Goal: Transaction & Acquisition: Purchase product/service

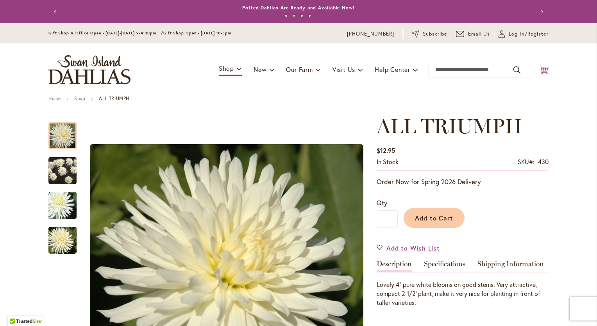
click at [540, 71] on icon "Cart .cls-1 { fill: #231f20; }" at bounding box center [544, 69] width 10 height 10
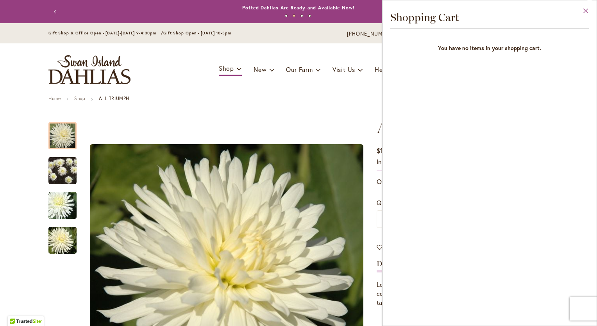
click at [588, 10] on button "Close" at bounding box center [585, 12] width 21 height 25
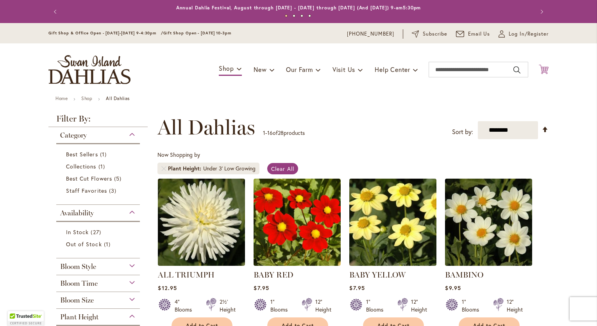
click at [540, 68] on icon "Cart .cls-1 { fill: #231f20; }" at bounding box center [544, 69] width 10 height 10
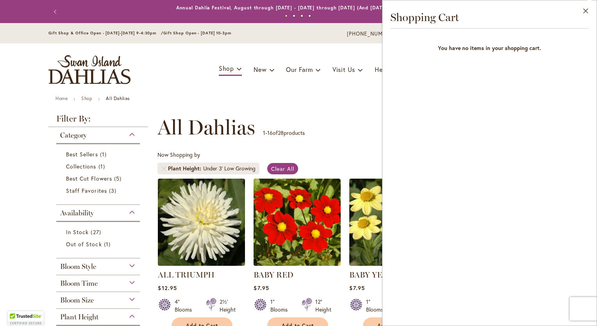
drag, startPoint x: 583, startPoint y: 9, endPoint x: 578, endPoint y: 12, distance: 5.9
click at [583, 9] on button "Close" at bounding box center [585, 12] width 21 height 25
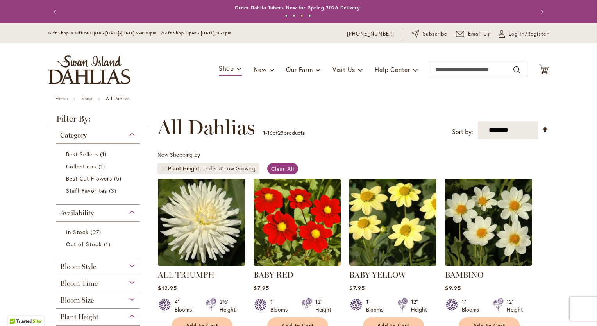
scroll to position [130, 0]
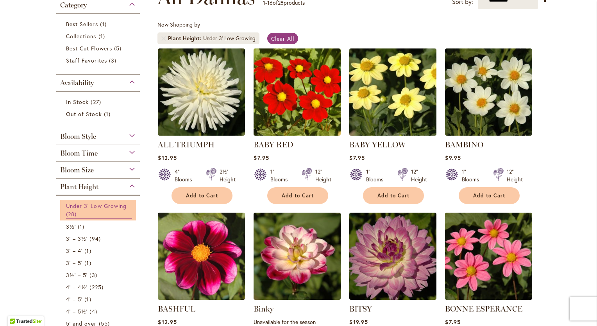
click at [96, 208] on span "Under 3' Low Growing" at bounding box center [96, 205] width 61 height 7
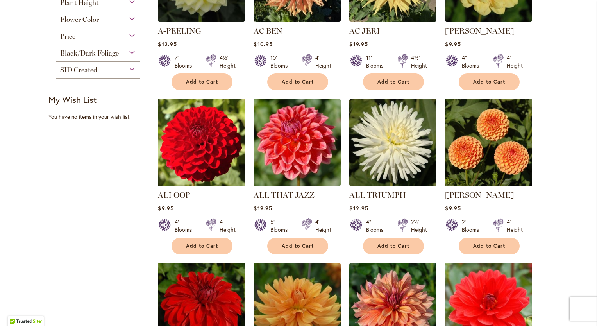
scroll to position [130, 0]
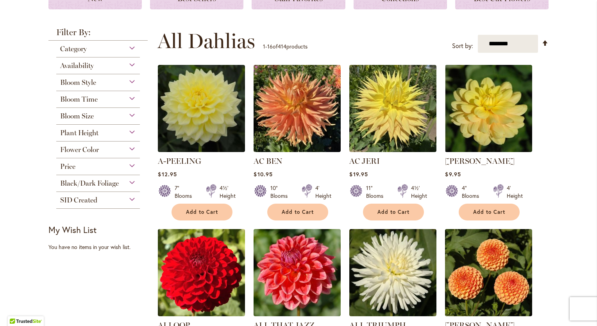
click at [128, 132] on div "Plant Height" at bounding box center [98, 131] width 84 height 12
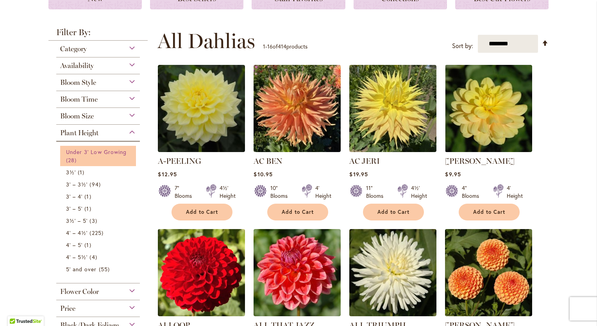
click at [87, 150] on span "Under 3' Low Growing" at bounding box center [96, 151] width 61 height 7
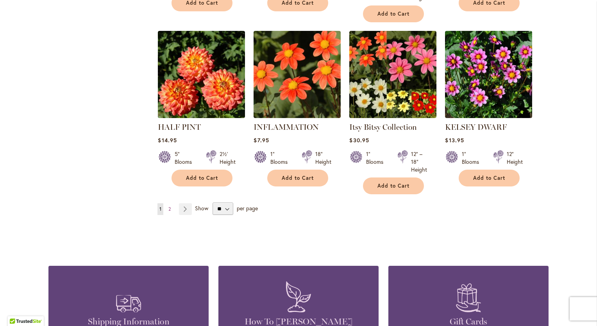
scroll to position [521, 0]
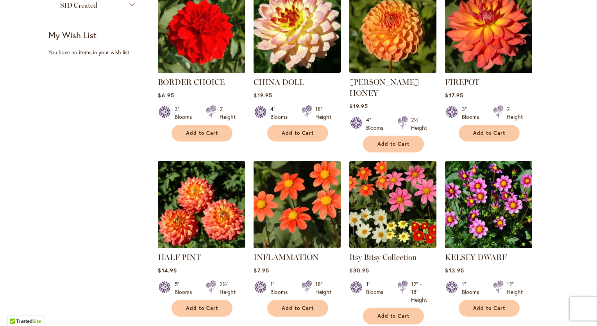
click at [494, 211] on img at bounding box center [488, 204] width 91 height 91
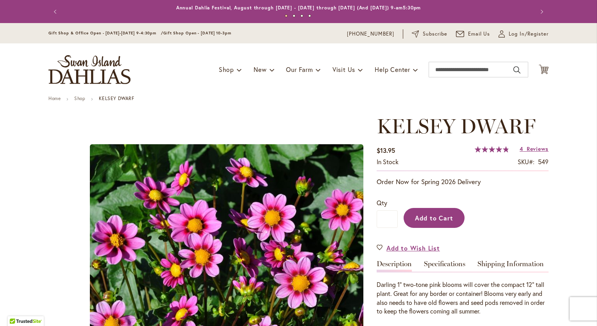
click at [445, 218] on span "Add to Cart" at bounding box center [434, 218] width 39 height 8
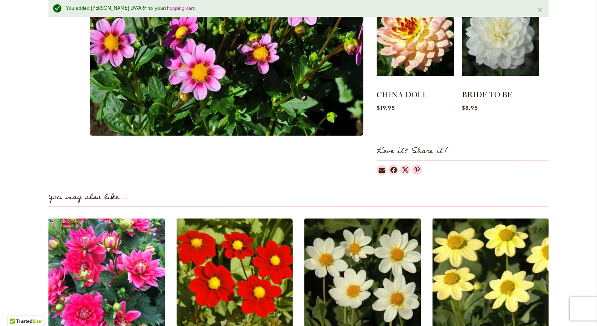
scroll to position [521, 0]
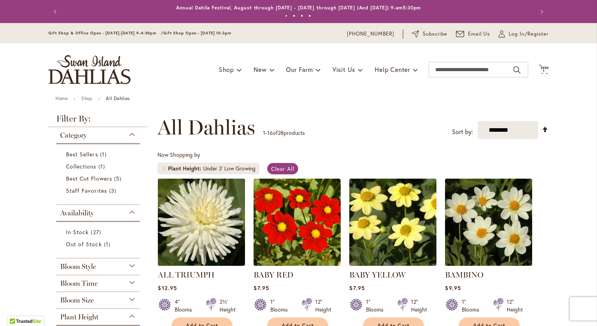
scroll to position [130, 0]
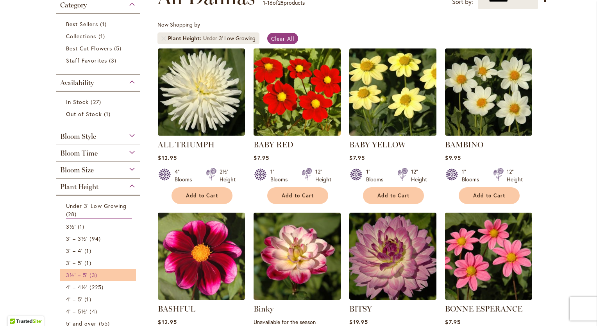
click at [112, 272] on link "3½' – 5' 3 items" at bounding box center [99, 275] width 66 height 8
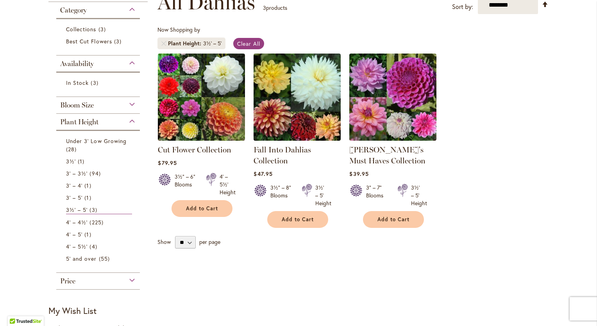
scroll to position [130, 0]
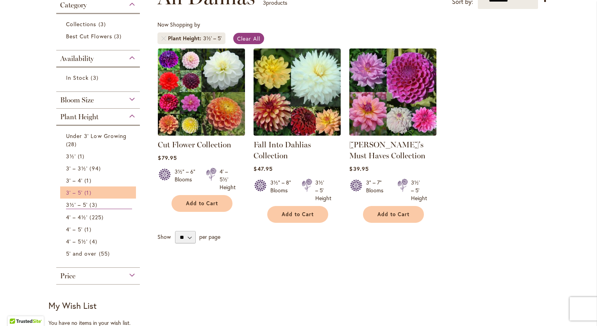
click at [89, 193] on span "1 item" at bounding box center [88, 192] width 9 height 8
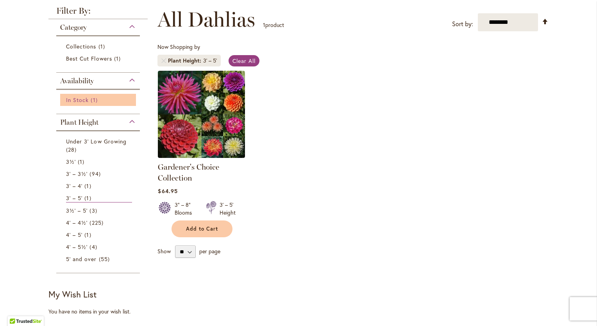
scroll to position [130, 0]
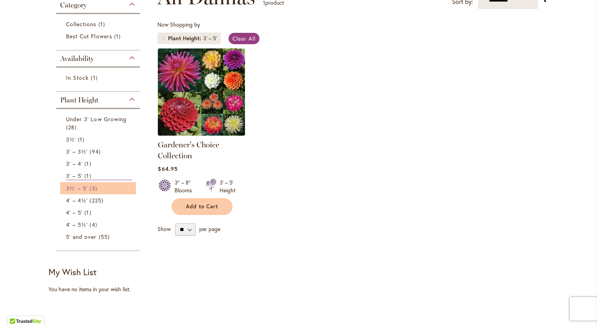
click at [93, 189] on span "3 items" at bounding box center [93, 188] width 9 height 8
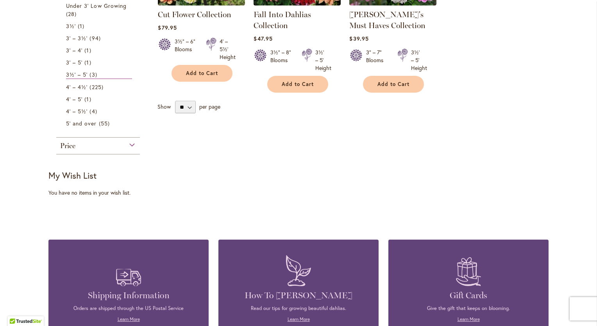
scroll to position [130, 0]
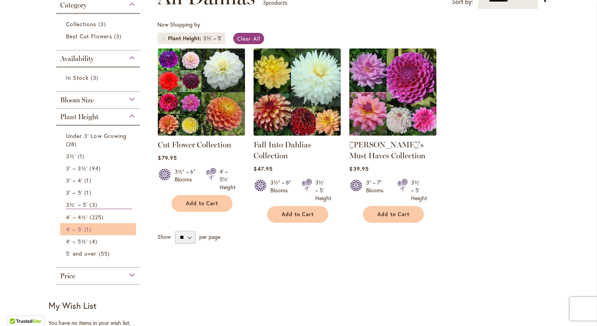
click at [78, 229] on span "4' – 5'" at bounding box center [74, 228] width 16 height 7
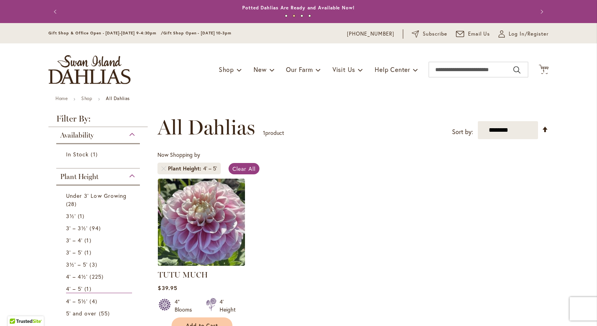
click at [131, 177] on div "Plant Height" at bounding box center [98, 174] width 84 height 12
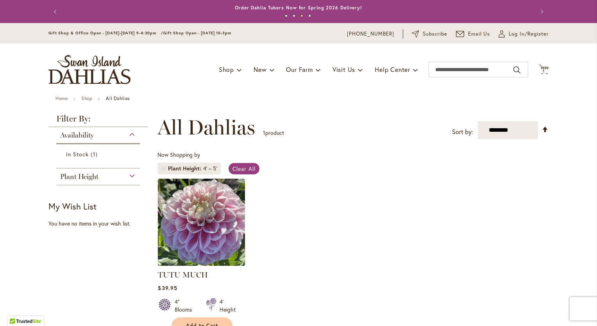
click at [127, 133] on div "Availability" at bounding box center [98, 133] width 84 height 12
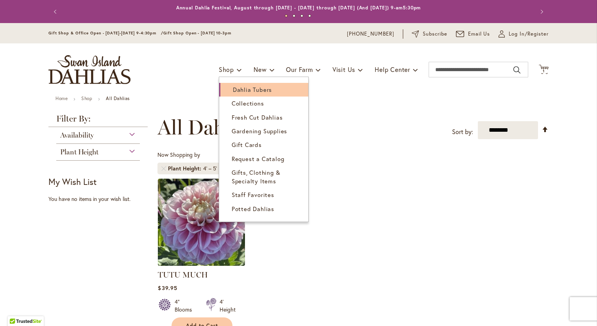
click at [248, 89] on span "Dahlia Tubers" at bounding box center [252, 90] width 39 height 8
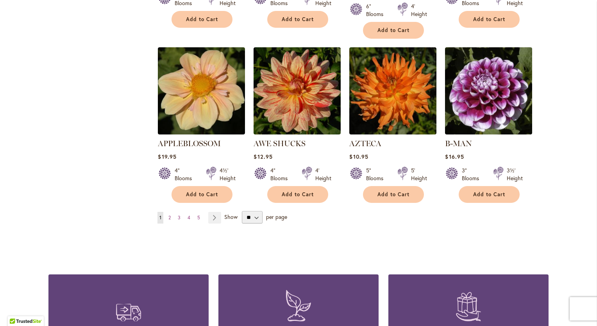
scroll to position [781, 0]
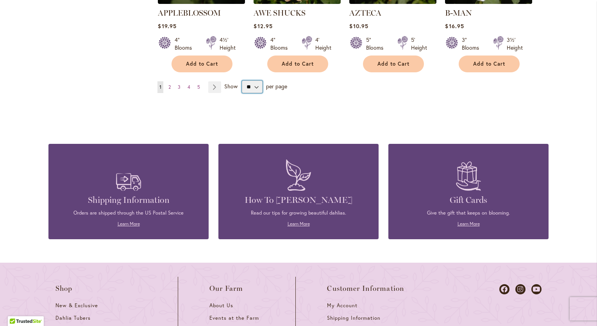
click at [251, 80] on select "** ** ** **" at bounding box center [252, 86] width 21 height 12
click at [242, 80] on select "** ** ** **" at bounding box center [252, 86] width 21 height 12
click at [246, 80] on select "** ** ** **" at bounding box center [252, 86] width 21 height 12
select select "**"
click at [242, 80] on select "** ** ** **" at bounding box center [252, 86] width 21 height 12
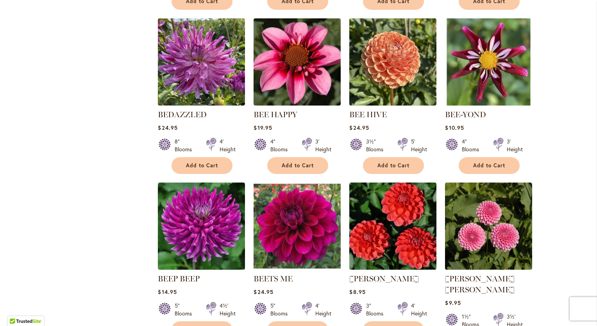
scroll to position [1302, 0]
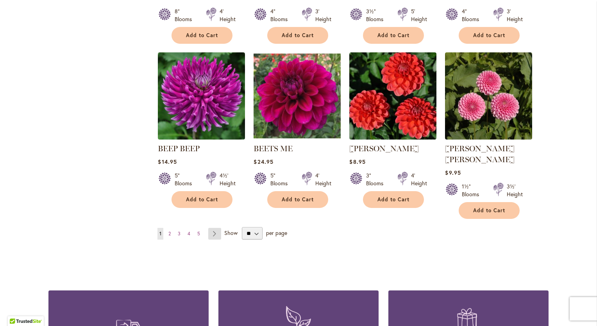
click at [212, 228] on link "Page Next" at bounding box center [214, 234] width 13 height 12
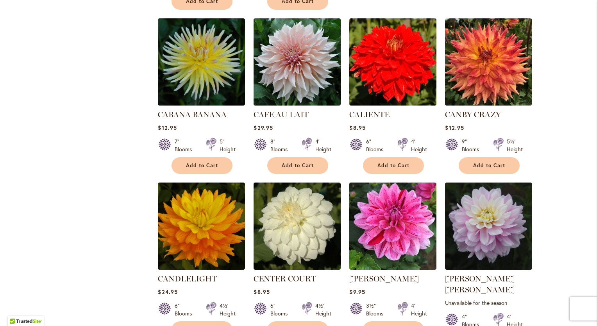
scroll to position [1302, 0]
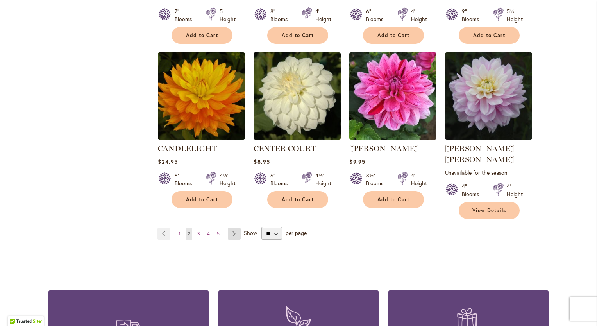
click at [230, 228] on link "Page Next" at bounding box center [234, 234] width 13 height 12
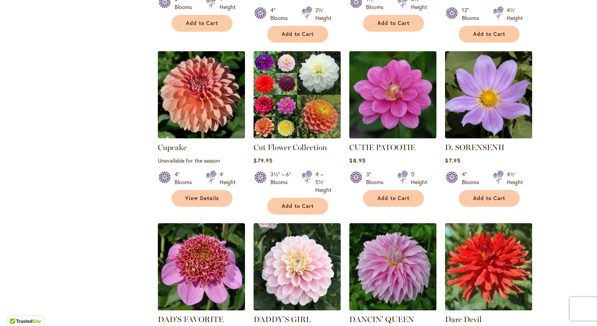
scroll to position [1302, 0]
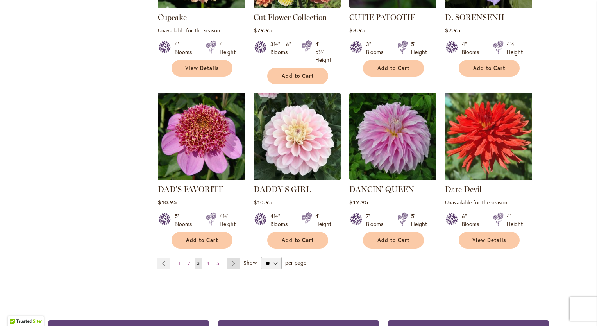
click at [230, 257] on link "Page Next" at bounding box center [233, 263] width 13 height 12
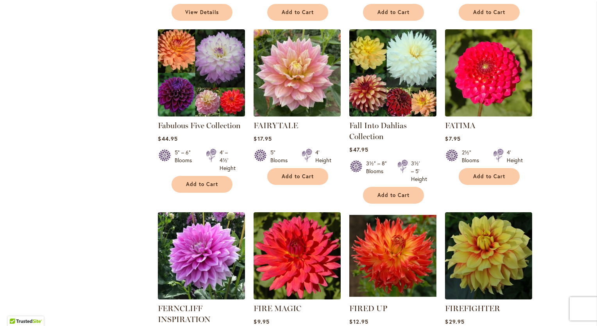
scroll to position [1302, 0]
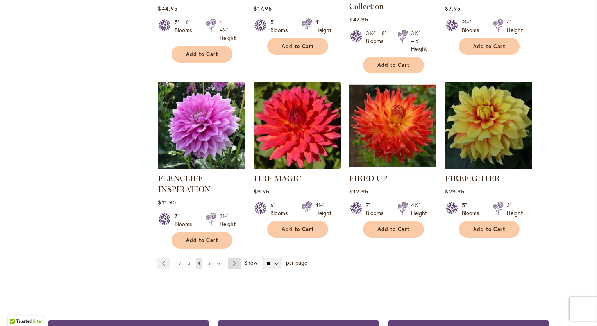
click at [232, 257] on link "Page Next" at bounding box center [234, 263] width 13 height 12
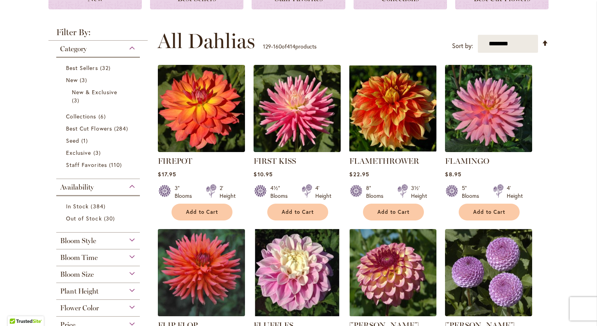
scroll to position [260, 0]
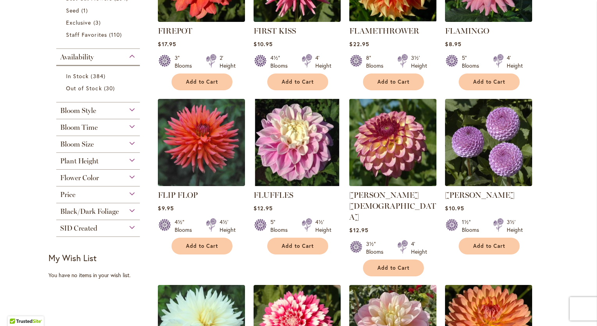
click at [386, 151] on img at bounding box center [392, 142] width 91 height 91
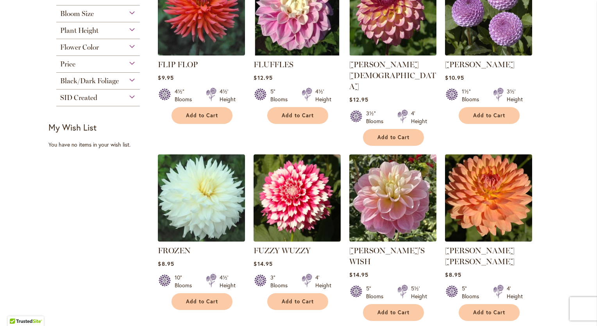
scroll to position [521, 0]
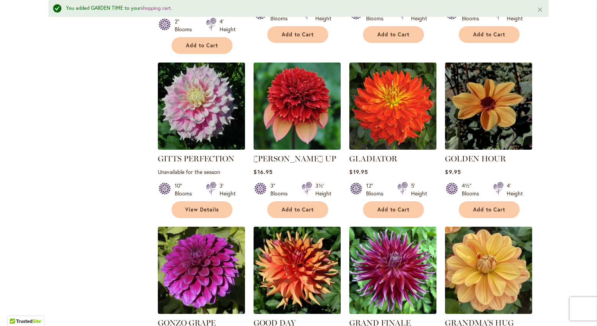
scroll to position [1323, 0]
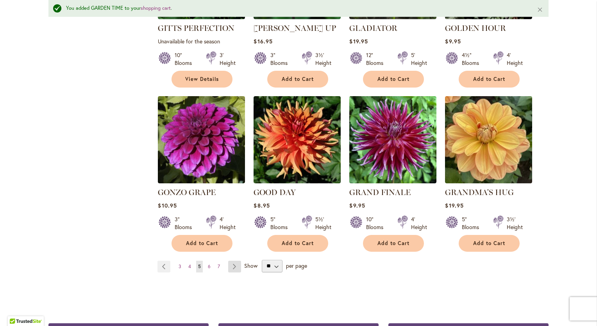
click at [233, 261] on link "Page Next" at bounding box center [234, 267] width 13 height 12
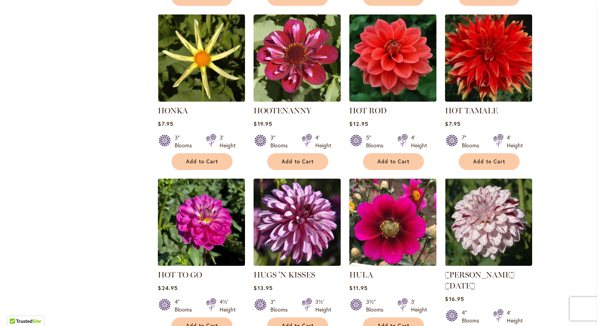
scroll to position [1172, 0]
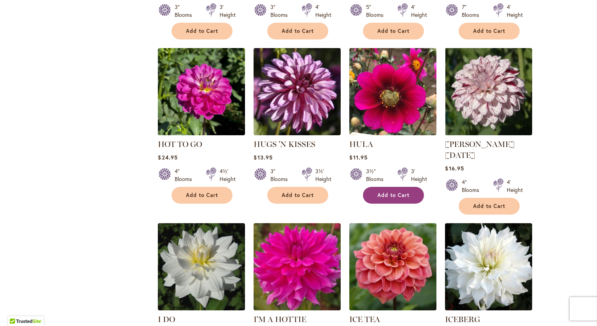
click at [384, 193] on span "Add to Cart" at bounding box center [393, 195] width 32 height 7
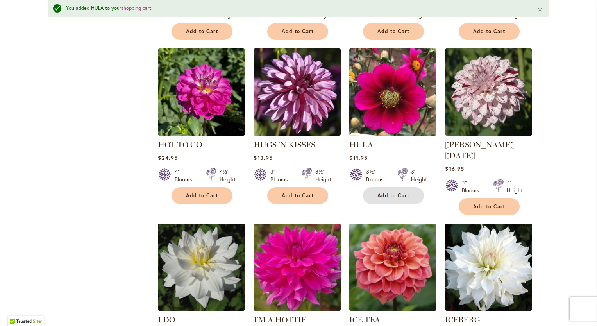
scroll to position [1322, 0]
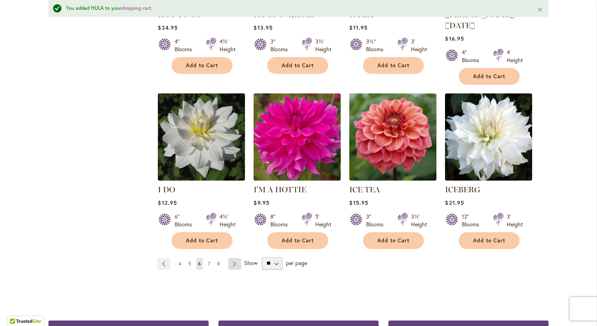
click at [229, 258] on link "Page Next" at bounding box center [234, 264] width 13 height 12
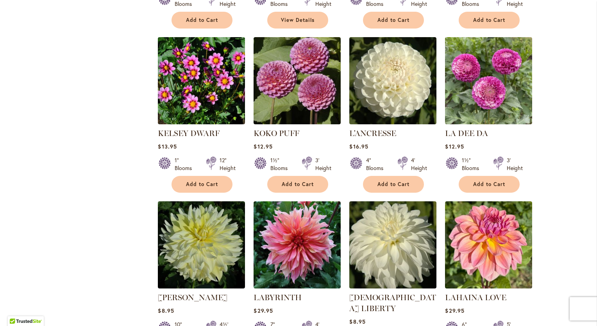
scroll to position [1302, 0]
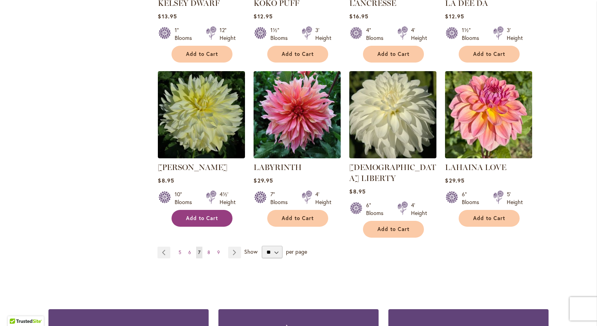
click at [198, 210] on button "Add to Cart" at bounding box center [201, 218] width 61 height 17
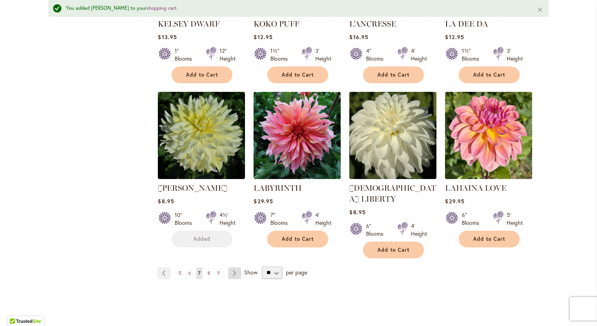
scroll to position [1323, 0]
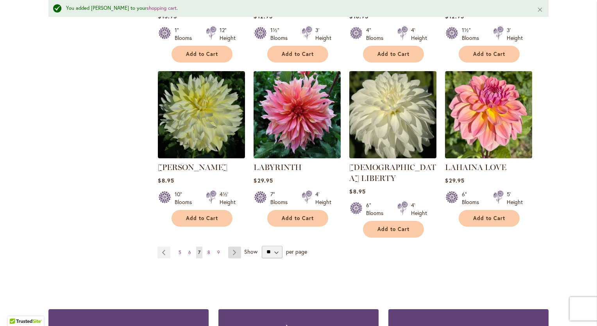
click at [230, 246] on link "Page Next" at bounding box center [234, 252] width 13 height 12
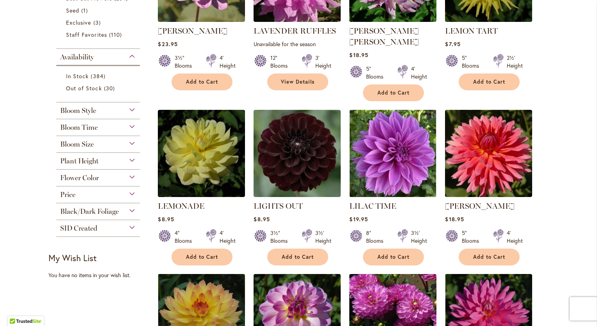
scroll to position [391, 0]
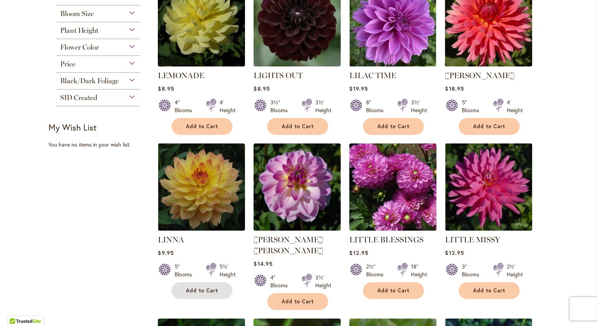
click at [189, 282] on button "Add to Cart" at bounding box center [201, 290] width 61 height 17
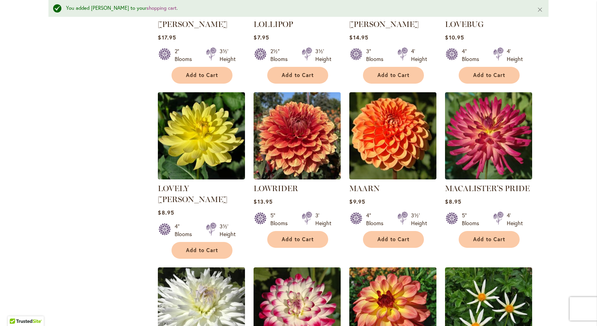
scroll to position [932, 0]
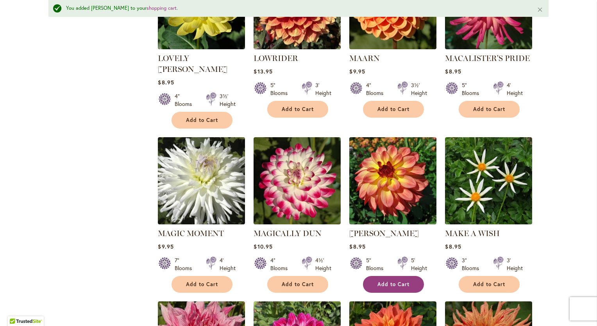
click at [390, 281] on span "Add to Cart" at bounding box center [393, 284] width 32 height 7
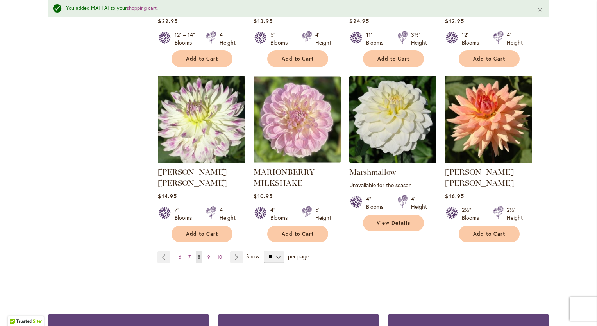
scroll to position [1322, 0]
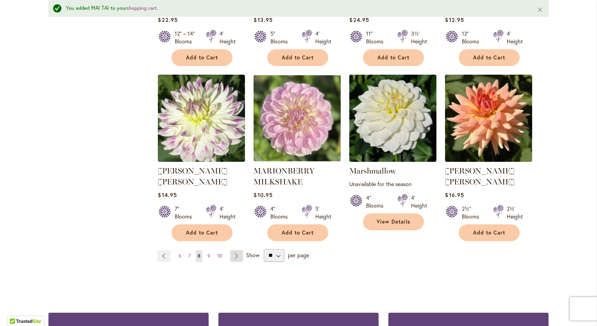
click at [233, 250] on link "Page Next" at bounding box center [236, 256] width 13 height 12
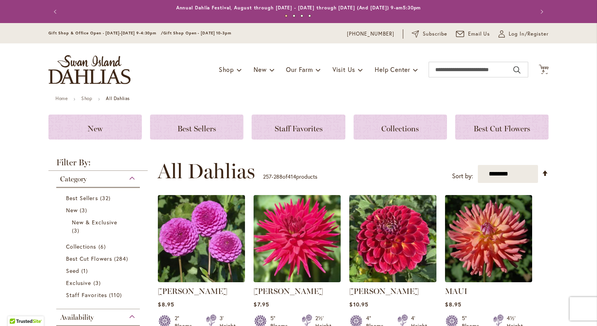
scroll to position [130, 0]
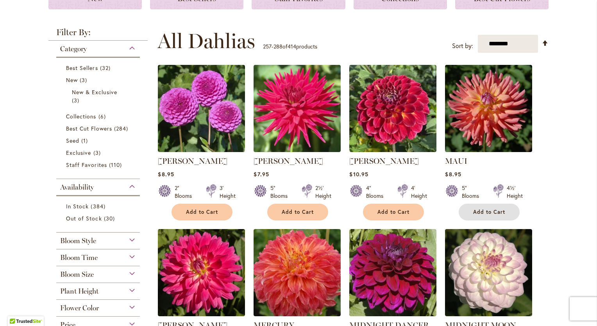
click at [479, 209] on span "Add to Cart" at bounding box center [489, 212] width 32 height 7
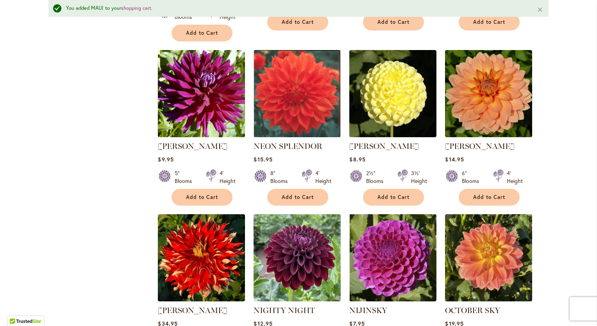
scroll to position [1302, 0]
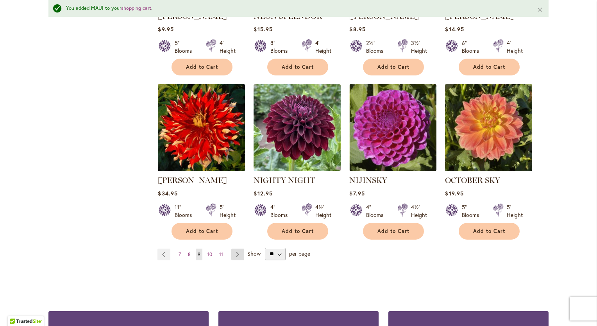
click at [234, 248] on link "Page Next" at bounding box center [237, 254] width 13 height 12
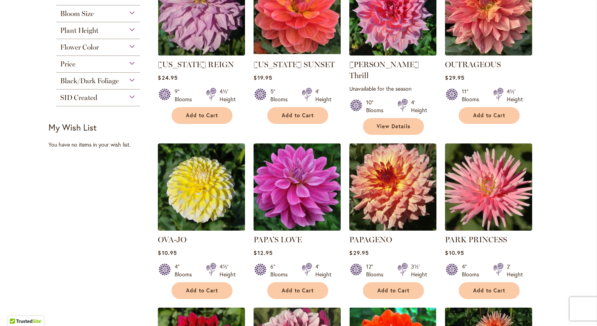
scroll to position [521, 0]
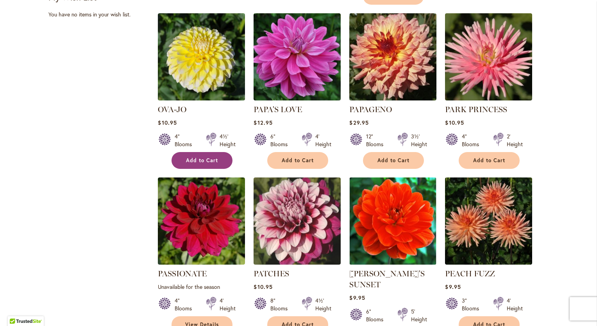
click at [187, 157] on span "Add to Cart" at bounding box center [202, 160] width 32 height 7
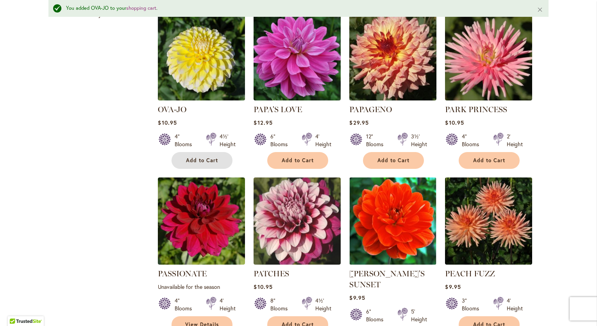
scroll to position [671, 0]
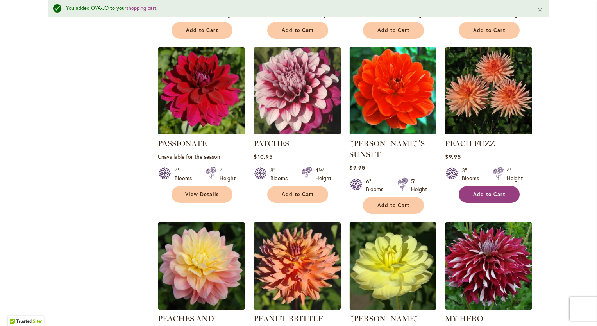
click at [494, 191] on span "Add to Cart" at bounding box center [489, 194] width 32 height 7
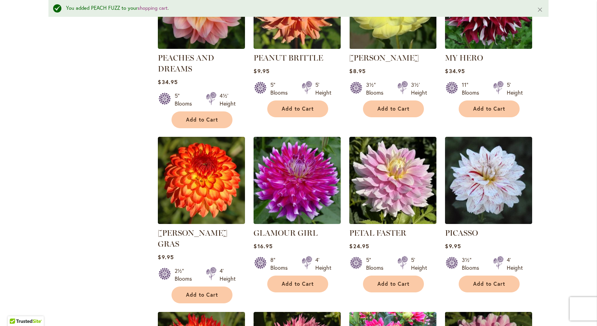
scroll to position [1062, 0]
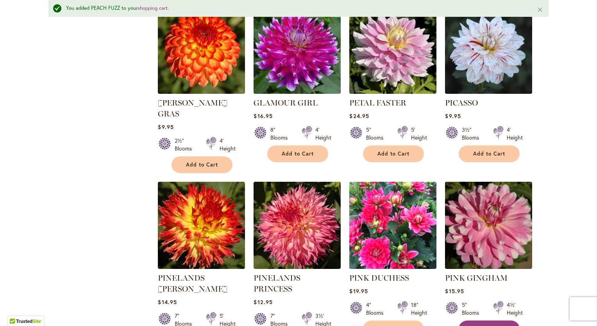
click at [481, 325] on span "Add to Cart" at bounding box center [489, 328] width 32 height 7
click at [478, 320] on button "Add to Cart" at bounding box center [489, 328] width 61 height 17
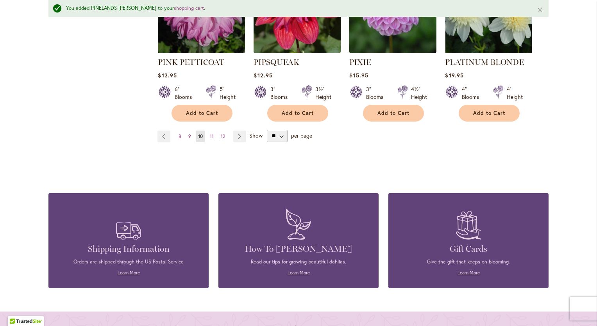
scroll to position [1323, 0]
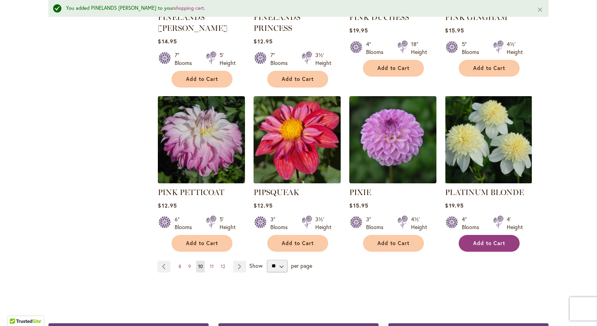
click at [495, 240] on span "Add to Cart" at bounding box center [489, 243] width 32 height 7
click at [236, 261] on link "Page Next" at bounding box center [239, 267] width 13 height 12
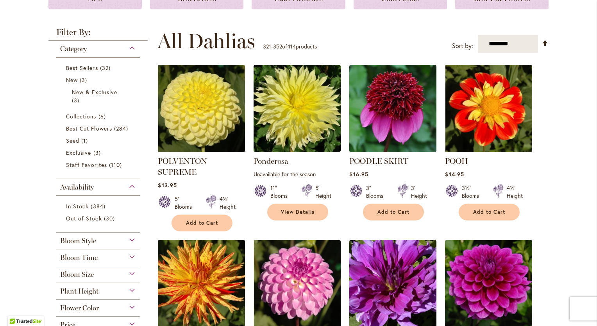
scroll to position [260, 0]
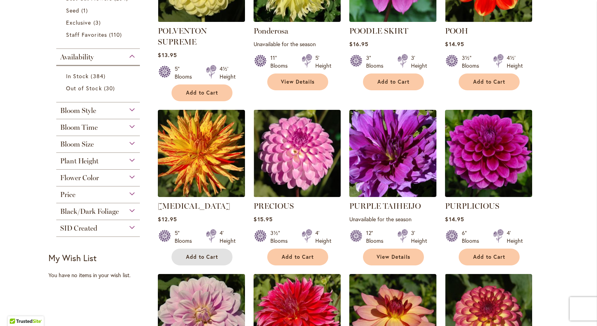
click at [200, 254] on span "Add to Cart" at bounding box center [202, 257] width 32 height 7
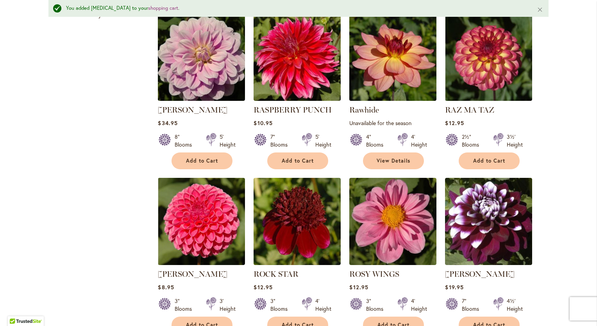
scroll to position [671, 0]
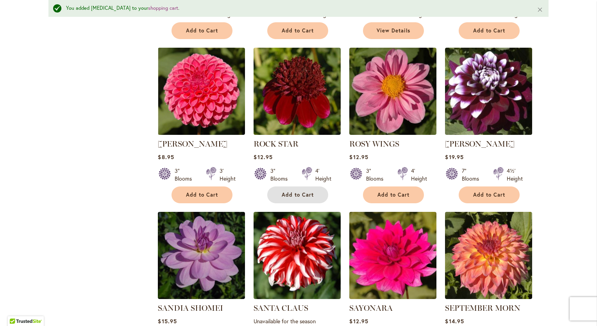
click at [298, 196] on button "Add to Cart" at bounding box center [297, 194] width 61 height 17
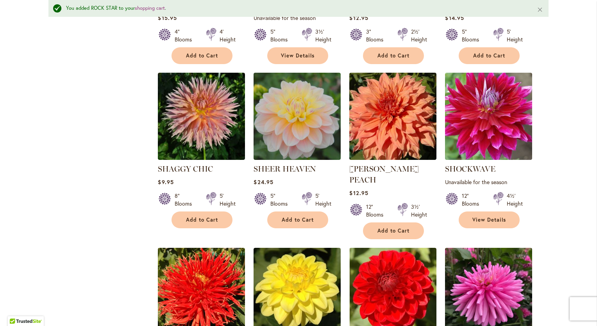
scroll to position [932, 0]
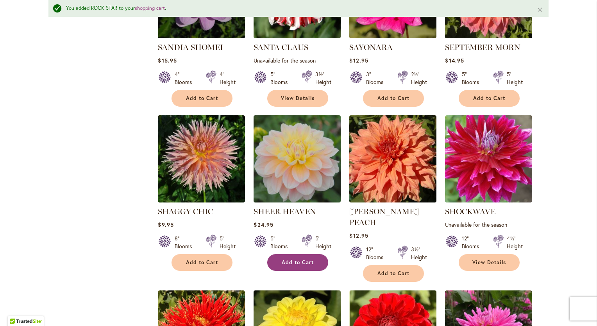
click at [303, 264] on button "Add to Cart" at bounding box center [297, 262] width 61 height 17
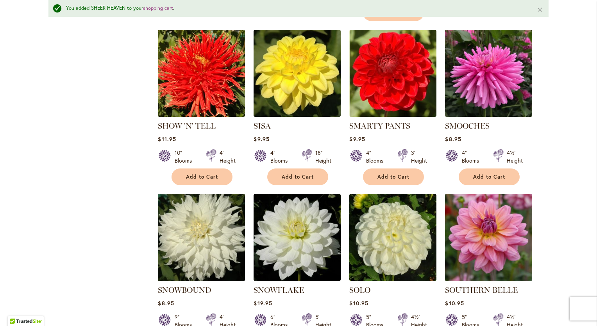
scroll to position [1322, 0]
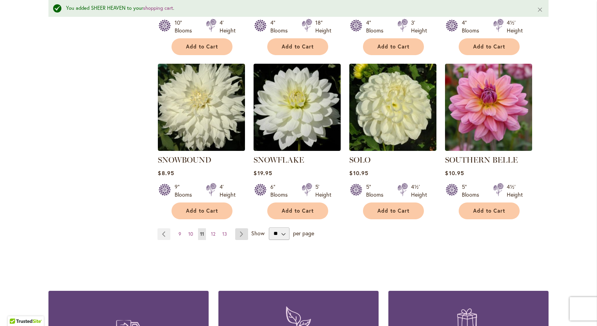
click at [241, 228] on link "Page Next" at bounding box center [241, 234] width 13 height 12
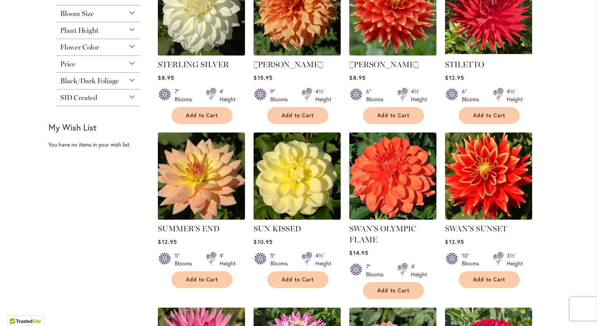
scroll to position [521, 0]
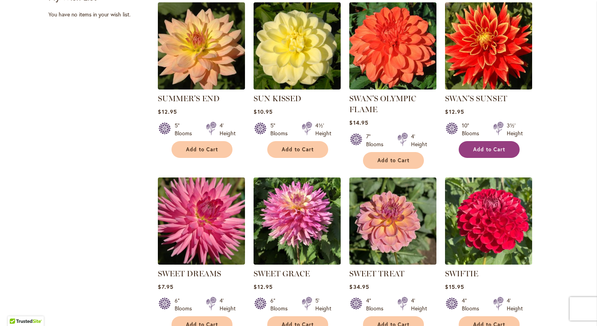
click at [493, 149] on span "Add to Cart" at bounding box center [489, 149] width 32 height 7
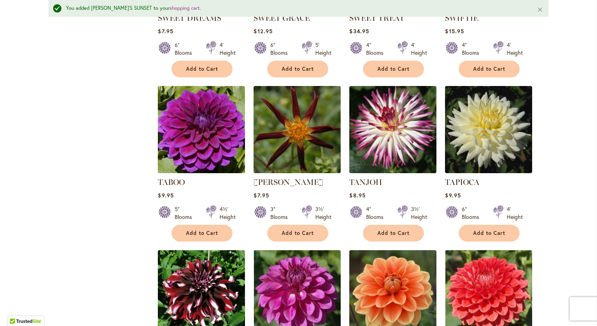
scroll to position [802, 0]
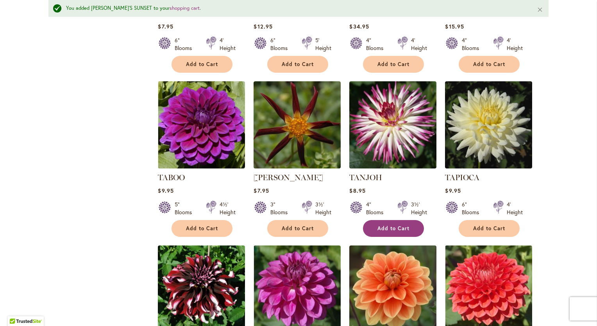
click at [388, 225] on span "Add to Cart" at bounding box center [393, 228] width 32 height 7
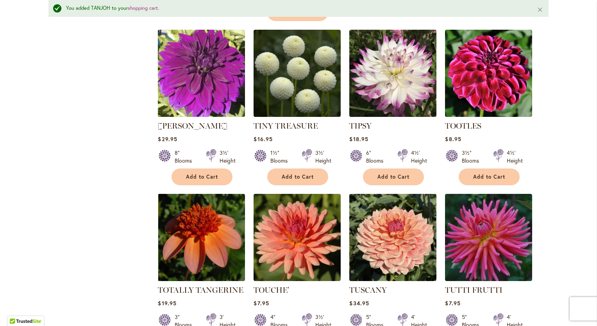
scroll to position [1323, 0]
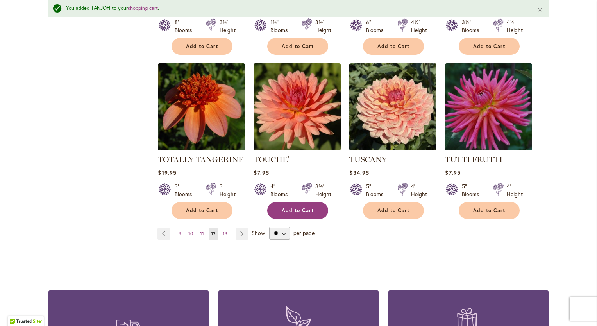
click at [293, 207] on span "Add to Cart" at bounding box center [298, 210] width 32 height 7
click at [238, 228] on link "Page Next" at bounding box center [242, 234] width 13 height 12
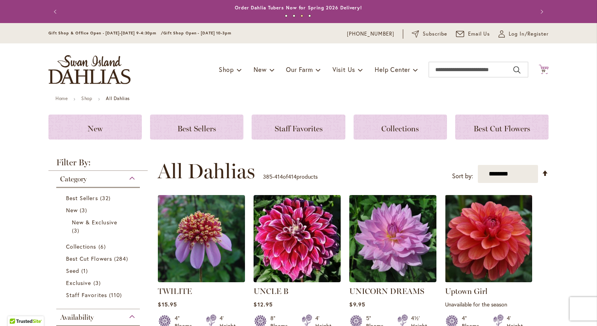
click at [540, 68] on icon at bounding box center [544, 68] width 10 height 9
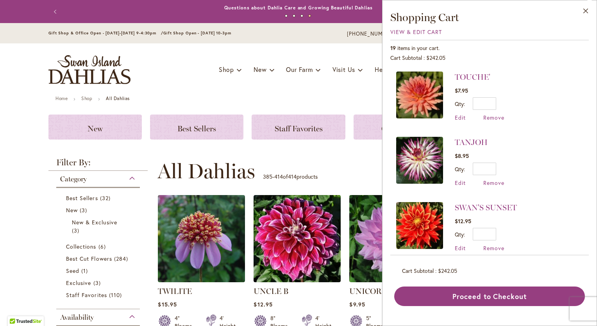
click at [432, 101] on img at bounding box center [419, 94] width 47 height 47
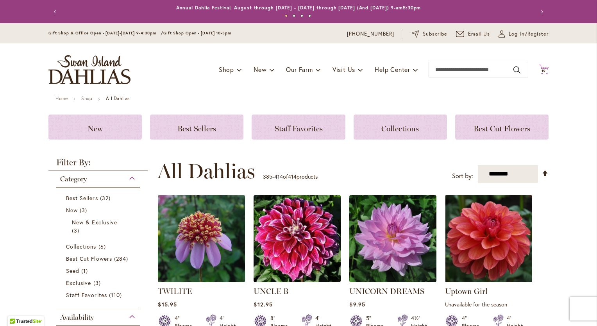
click at [544, 70] on span "19 19 items" at bounding box center [544, 71] width 8 height 4
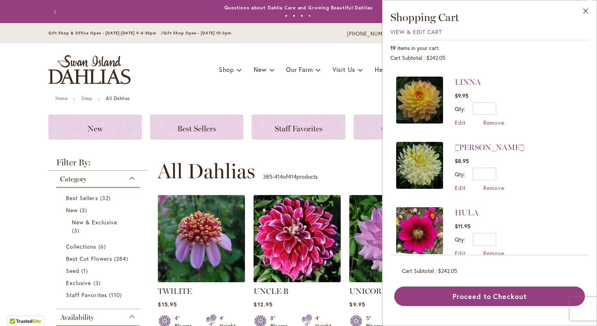
scroll to position [973, 0]
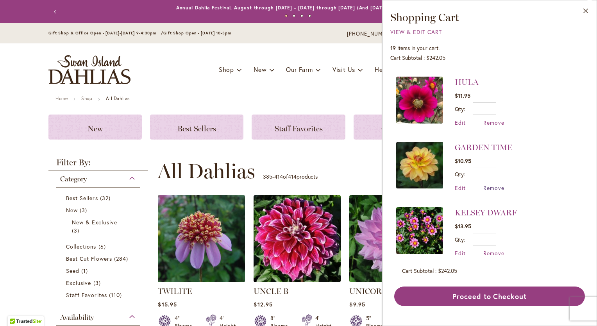
click at [489, 184] on span "Remove" at bounding box center [493, 187] width 21 height 7
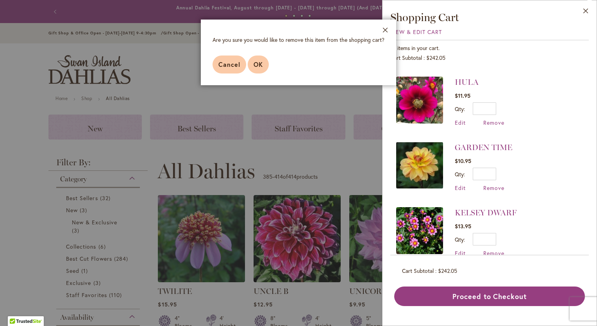
click at [262, 59] on button "OK" at bounding box center [258, 64] width 21 height 18
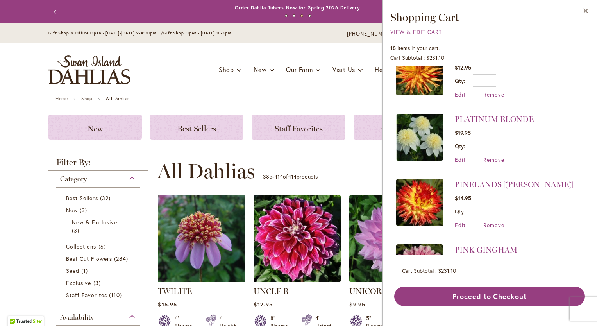
scroll to position [391, 0]
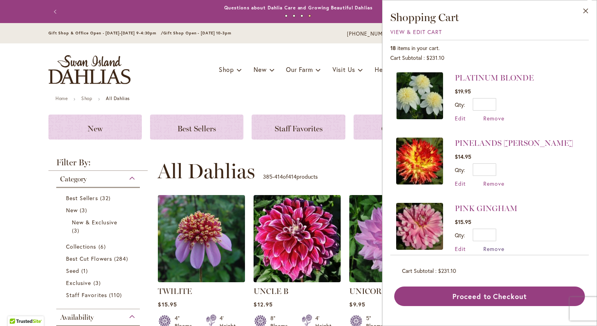
click at [491, 245] on span "Remove" at bounding box center [493, 248] width 21 height 7
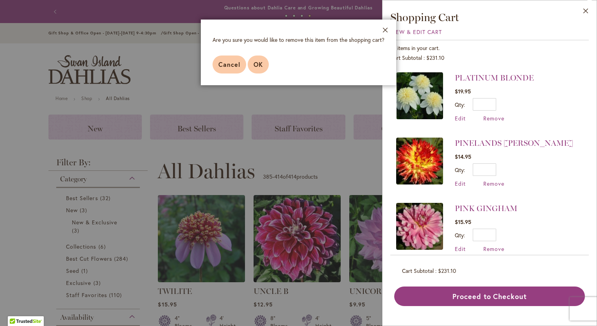
click at [262, 67] on span "OK" at bounding box center [258, 64] width 9 height 8
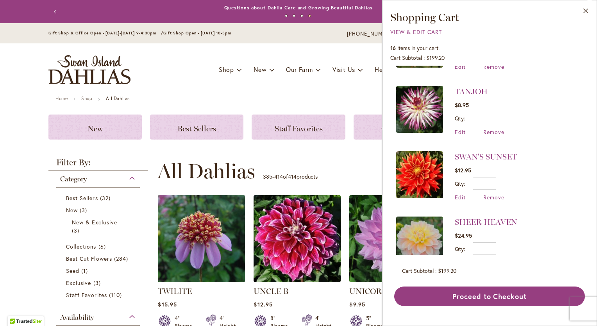
scroll to position [53, 0]
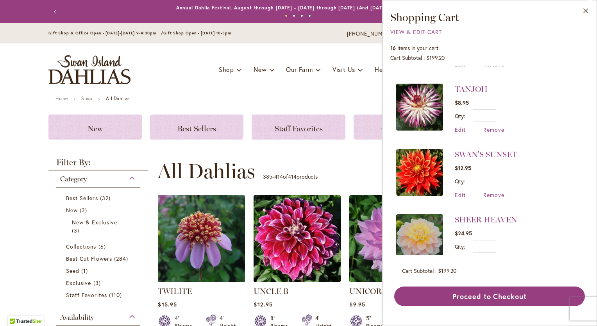
click at [561, 132] on li "TANJOH $8.95 Qty * Update Edit Remove" at bounding box center [489, 108] width 187 height 65
click at [556, 127] on li "TANJOH $8.95 Qty * Update Edit Remove" at bounding box center [489, 108] width 187 height 65
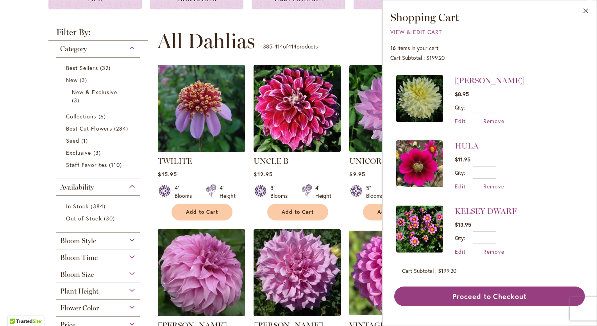
scroll to position [714, 0]
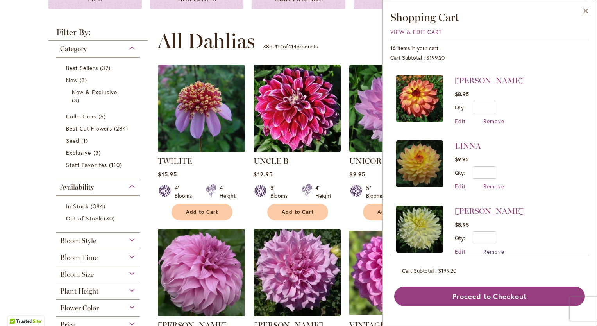
click at [492, 248] on span "Remove" at bounding box center [493, 251] width 21 height 7
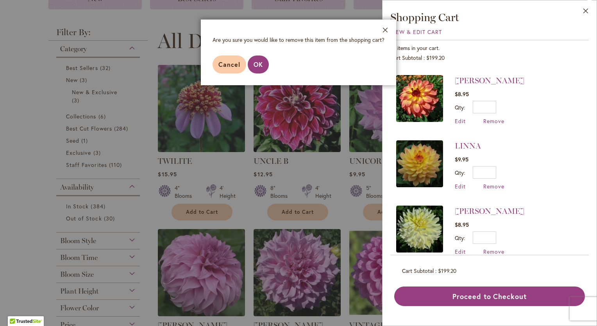
drag, startPoint x: 255, startPoint y: 63, endPoint x: 261, endPoint y: 64, distance: 6.4
click at [255, 63] on span "OK" at bounding box center [258, 64] width 9 height 8
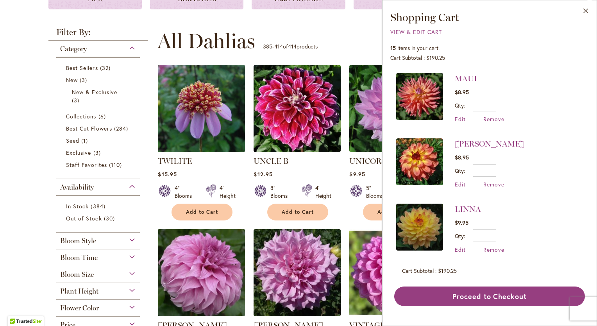
scroll to position [780, 0]
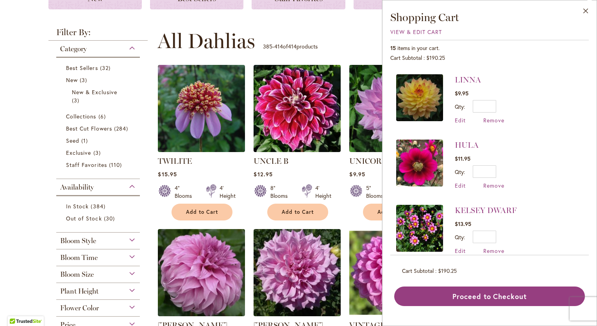
click at [421, 152] on img at bounding box center [419, 162] width 47 height 47
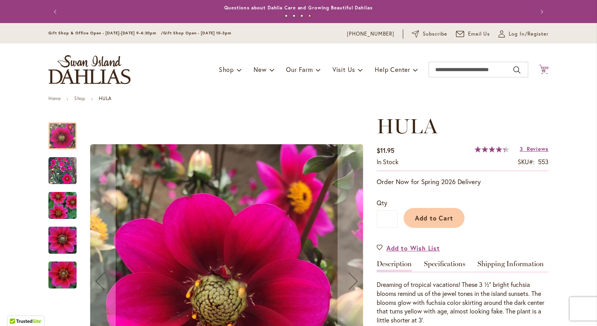
click at [541, 70] on span "15" at bounding box center [543, 70] width 5 height 5
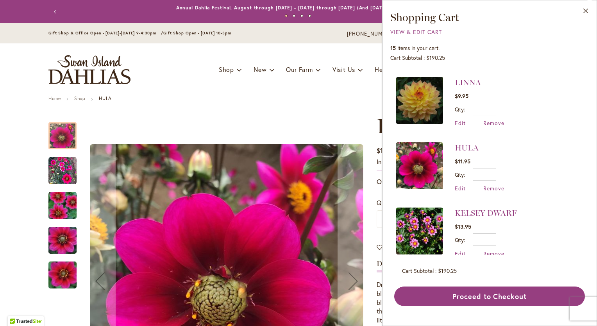
scroll to position [780, 0]
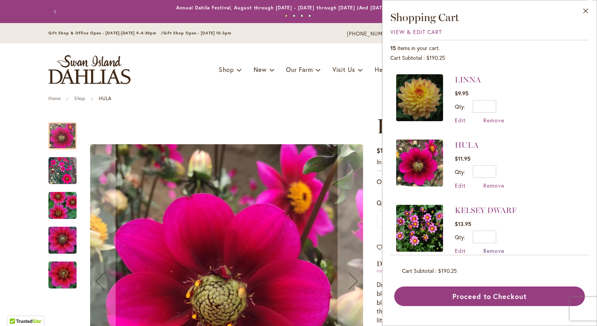
click at [496, 247] on span "Remove" at bounding box center [493, 250] width 21 height 7
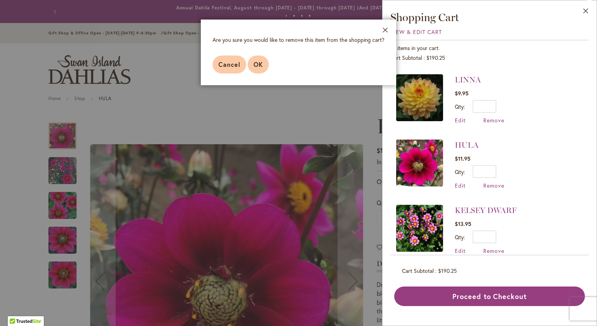
click at [258, 64] on span "OK" at bounding box center [258, 64] width 9 height 8
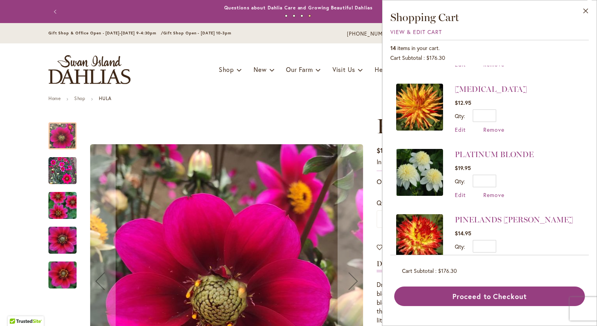
scroll to position [444, 0]
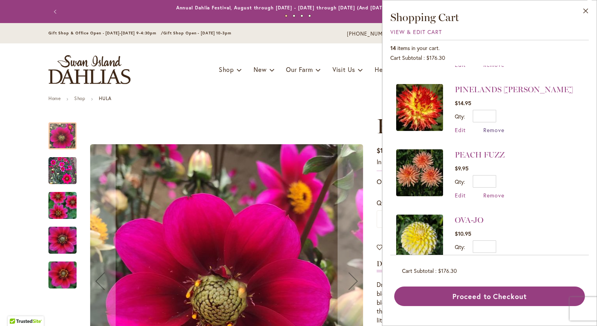
click at [491, 126] on span "Remove" at bounding box center [493, 129] width 21 height 7
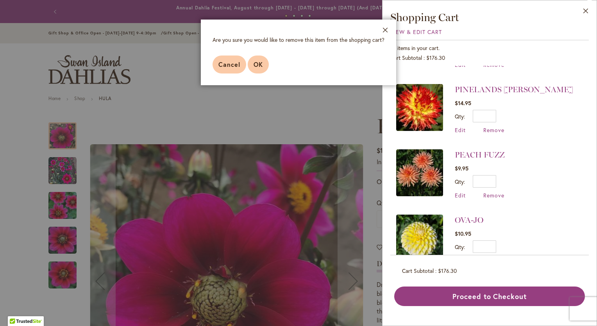
click at [261, 63] on span "OK" at bounding box center [258, 64] width 9 height 8
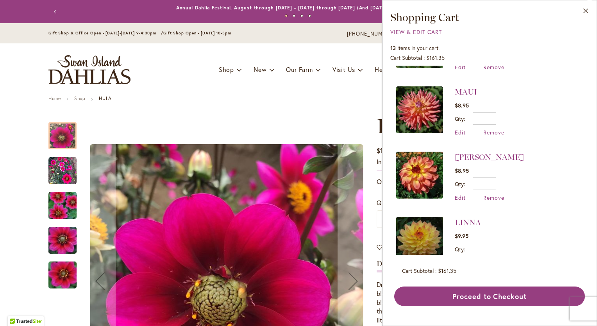
scroll to position [571, 0]
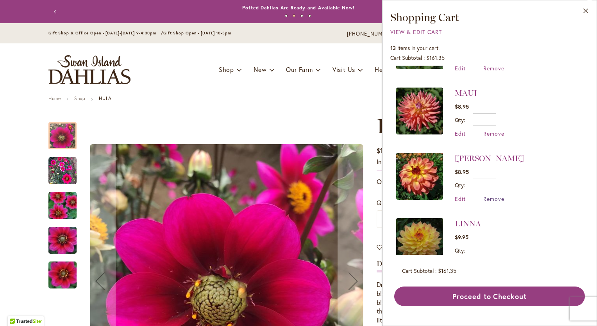
click at [492, 195] on span "Remove" at bounding box center [493, 198] width 21 height 7
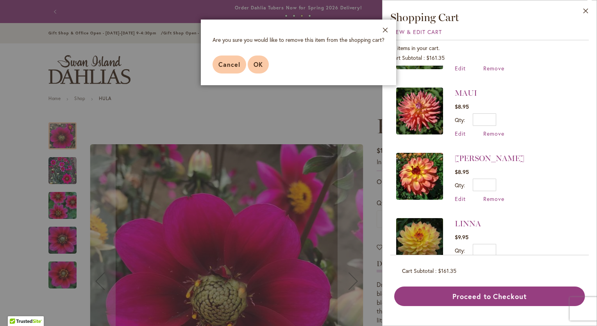
click at [262, 65] on span "OK" at bounding box center [258, 64] width 9 height 8
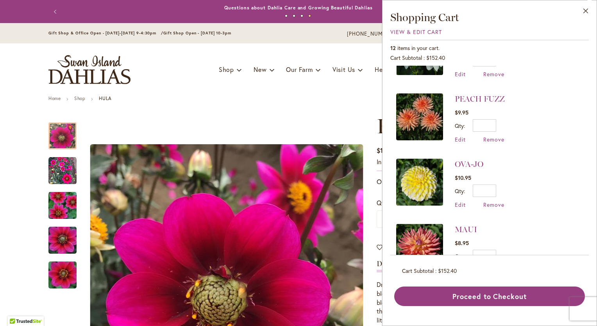
scroll to position [433, 0]
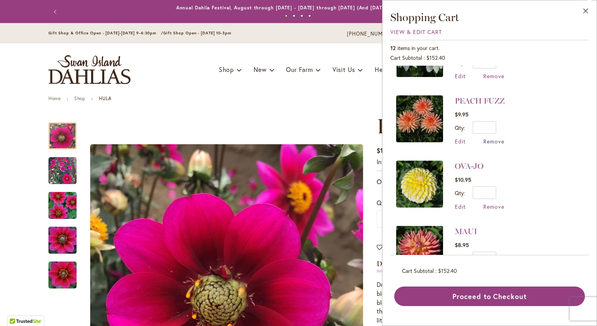
click at [487, 137] on span "Remove" at bounding box center [493, 140] width 21 height 7
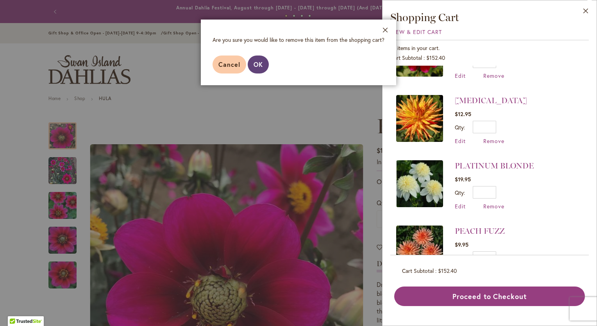
scroll to position [173, 0]
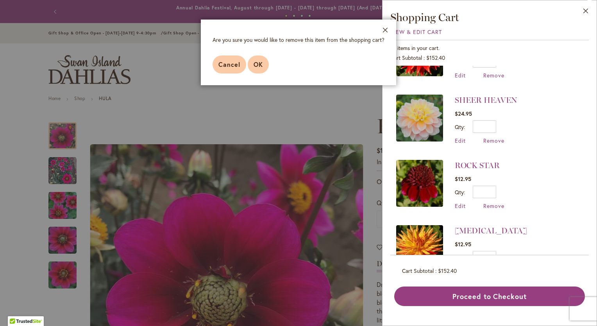
click at [262, 68] on span "OK" at bounding box center [258, 64] width 9 height 8
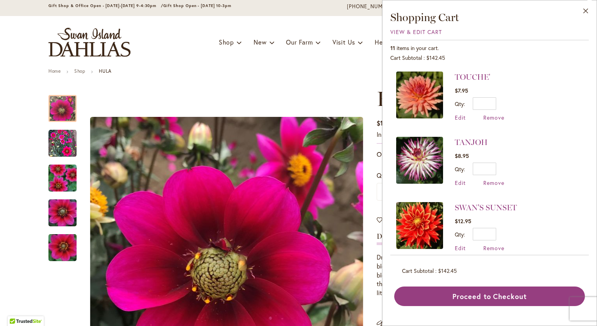
scroll to position [130, 0]
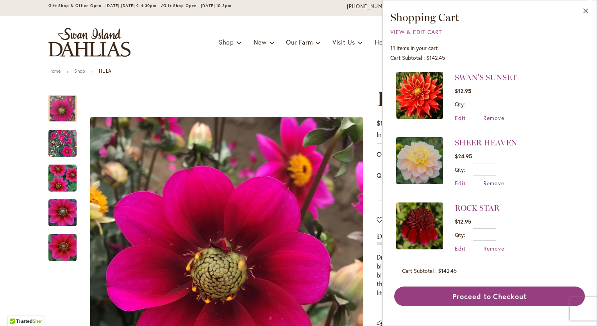
click at [491, 181] on span "Remove" at bounding box center [493, 182] width 21 height 7
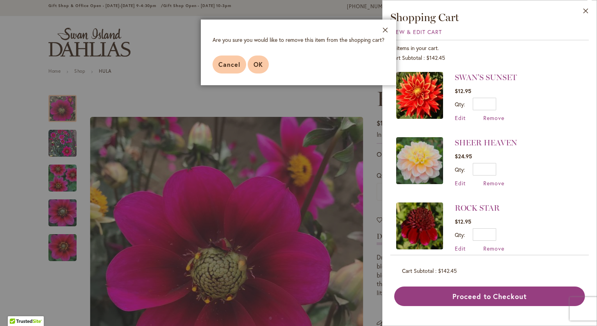
click at [262, 62] on span "OK" at bounding box center [258, 64] width 9 height 8
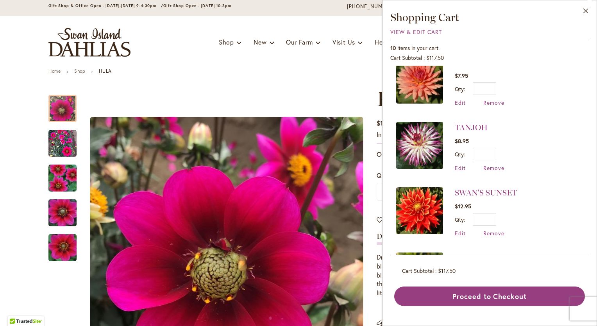
scroll to position [0, 0]
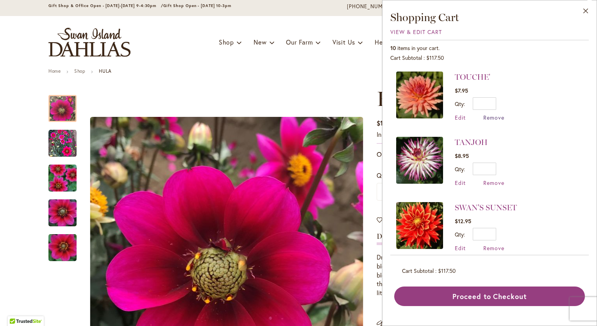
click at [489, 115] on span "Remove" at bounding box center [493, 117] width 21 height 7
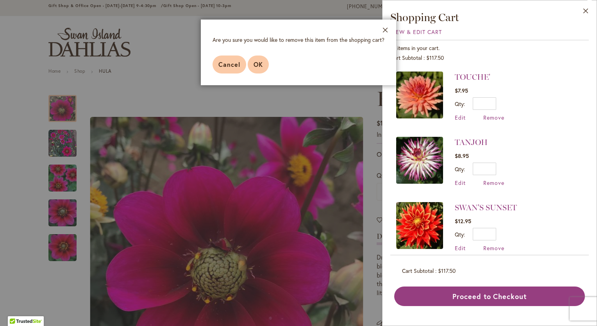
click at [261, 62] on span "OK" at bounding box center [258, 64] width 9 height 8
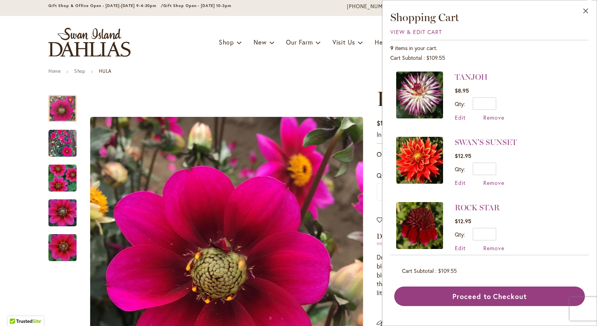
click at [330, 70] on ul "Home Shop HULA" at bounding box center [298, 71] width 500 height 7
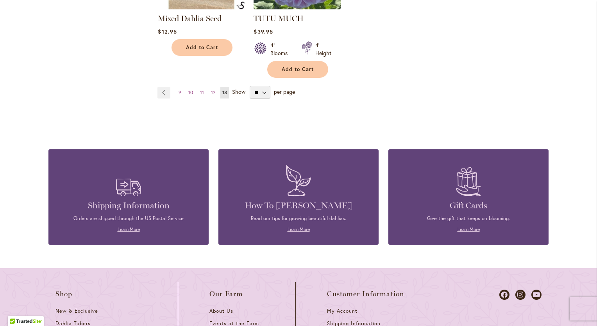
scroll to position [1302, 0]
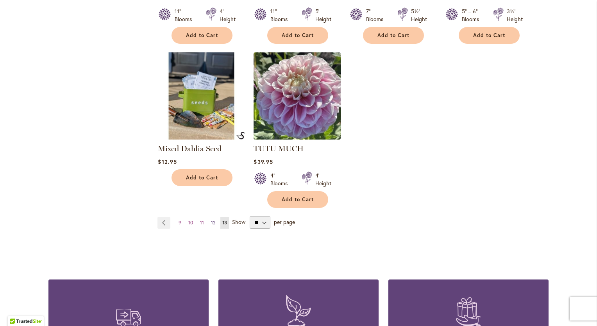
click at [211, 220] on span "12" at bounding box center [213, 223] width 4 height 6
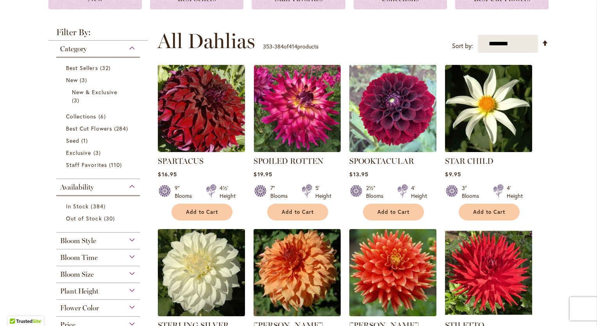
scroll to position [260, 0]
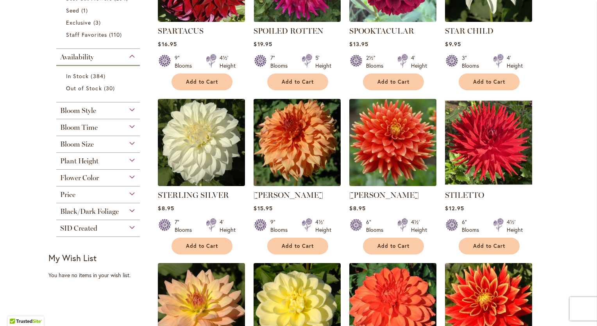
click at [129, 173] on div "Flower Color" at bounding box center [98, 176] width 84 height 12
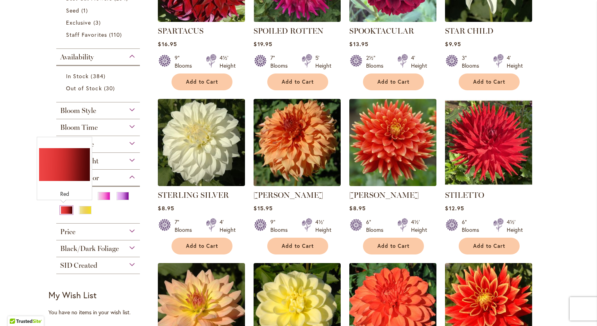
click at [64, 207] on div "Red" at bounding box center [66, 210] width 12 height 8
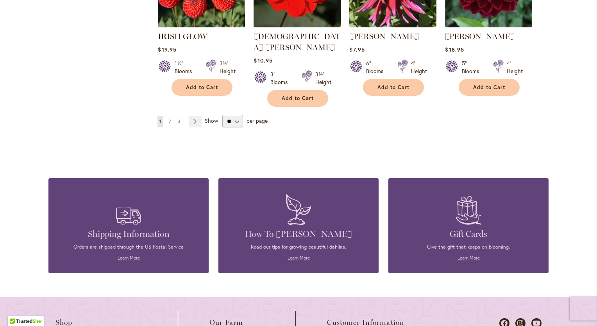
scroll to position [1293, 0]
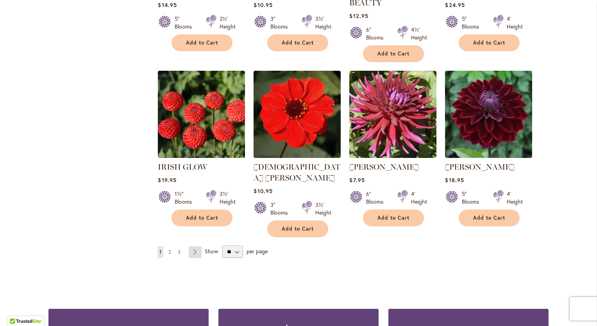
click at [191, 246] on link "Page Next" at bounding box center [195, 252] width 13 height 12
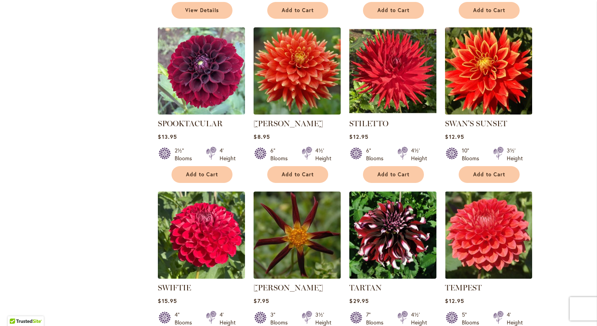
scroll to position [1302, 0]
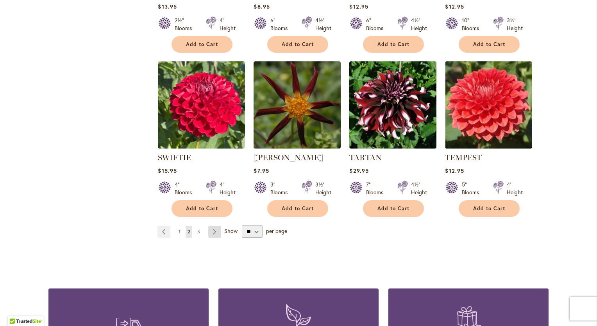
click at [212, 226] on link "Page Next" at bounding box center [214, 232] width 13 height 12
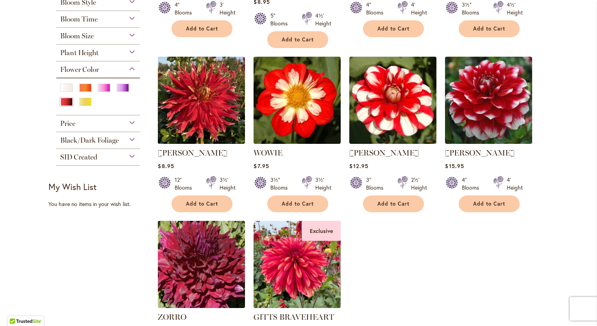
scroll to position [260, 0]
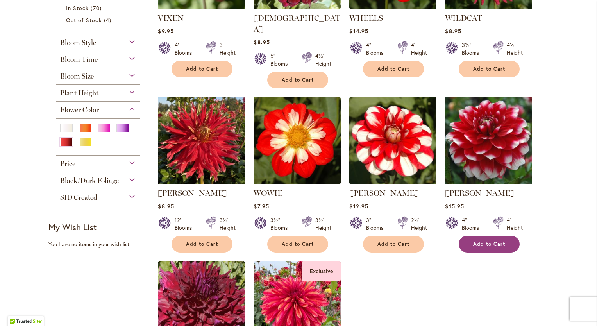
click at [484, 241] on span "Add to Cart" at bounding box center [489, 244] width 32 height 7
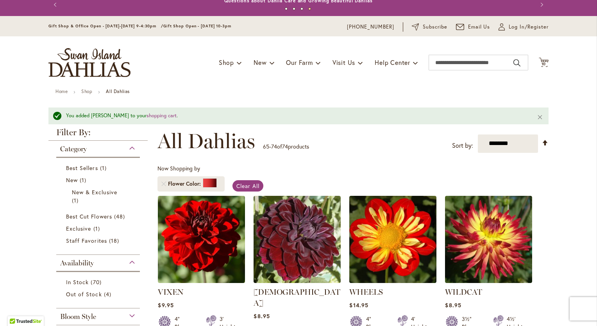
scroll to position [0, 0]
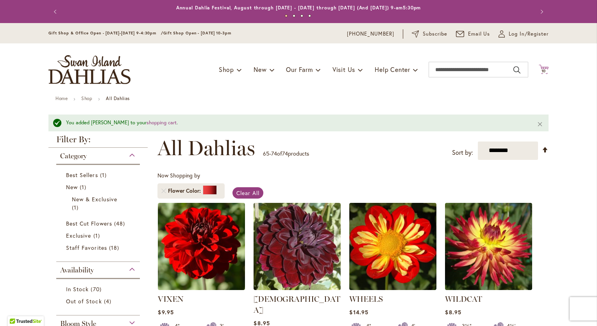
click at [542, 72] on span "10" at bounding box center [543, 70] width 5 height 5
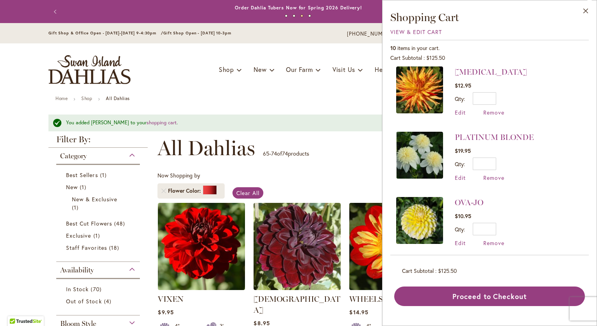
scroll to position [391, 0]
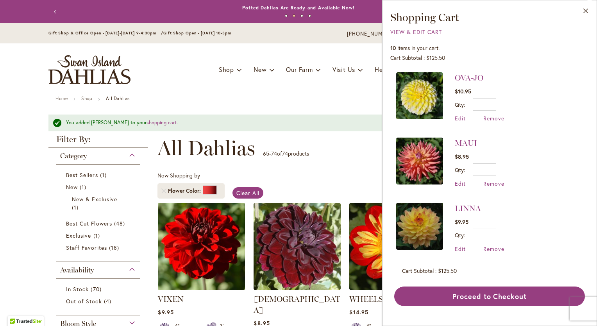
click at [423, 223] on img at bounding box center [419, 226] width 47 height 47
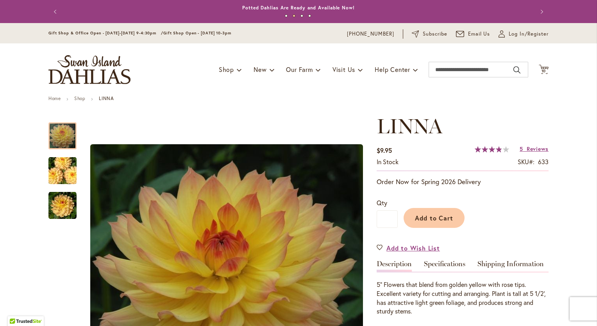
click at [53, 11] on button "Previous" at bounding box center [56, 12] width 16 height 16
click at [542, 71] on span "10" at bounding box center [543, 70] width 5 height 5
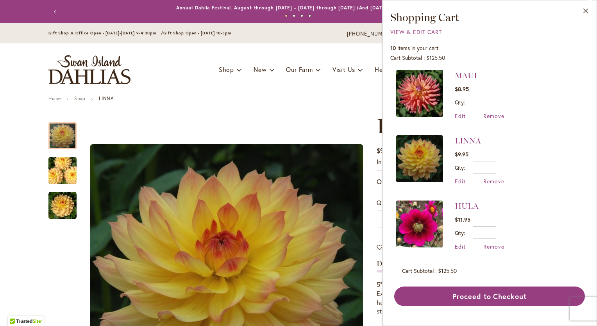
scroll to position [328, 0]
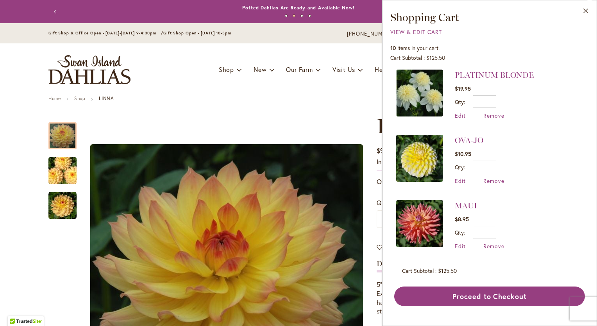
click at [428, 223] on img at bounding box center [419, 223] width 47 height 47
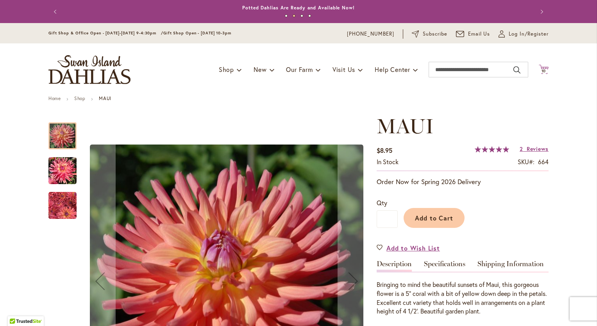
click at [541, 69] on span "10" at bounding box center [543, 70] width 5 height 5
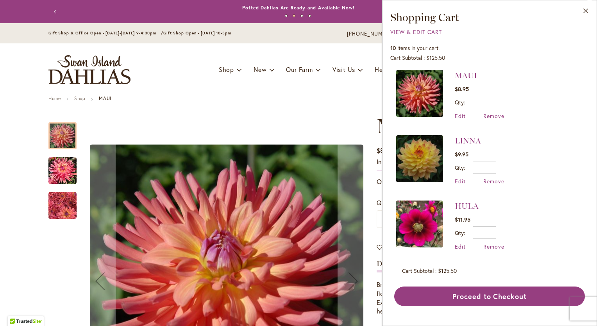
scroll to position [328, 0]
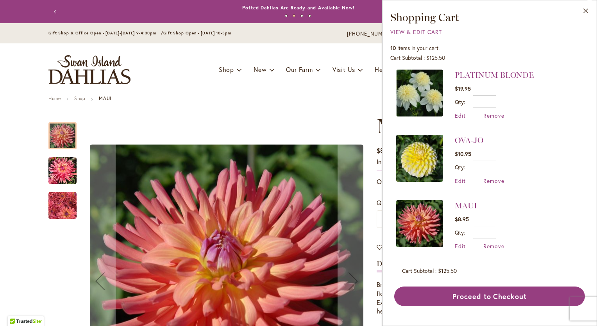
click at [420, 157] on img at bounding box center [419, 158] width 47 height 47
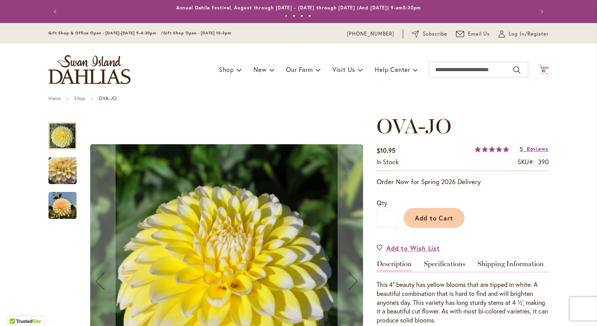
click at [539, 67] on icon "Cart .cls-1 { fill: #231f20; }" at bounding box center [544, 69] width 10 height 10
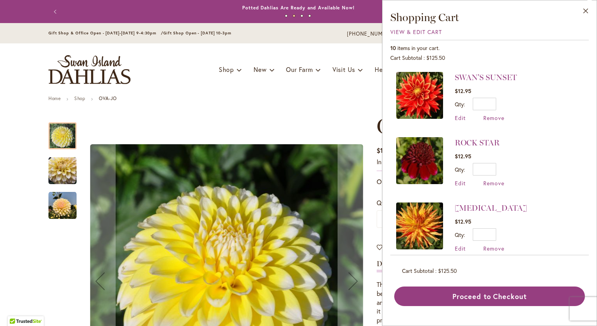
scroll to position [260, 0]
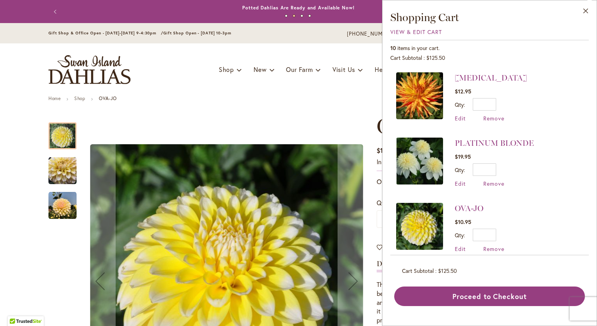
click at [421, 146] on img at bounding box center [419, 160] width 47 height 47
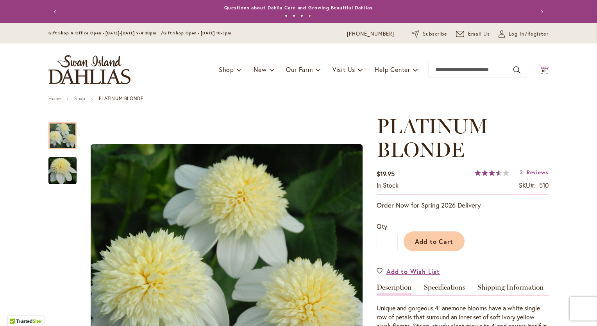
click at [539, 65] on icon "Cart .cls-1 { fill: #231f20; }" at bounding box center [544, 69] width 10 height 10
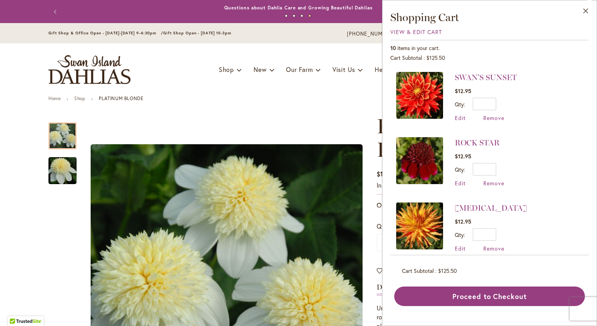
scroll to position [260, 0]
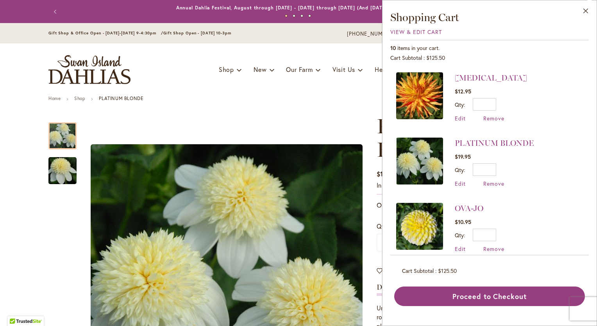
click at [427, 95] on img at bounding box center [419, 95] width 47 height 47
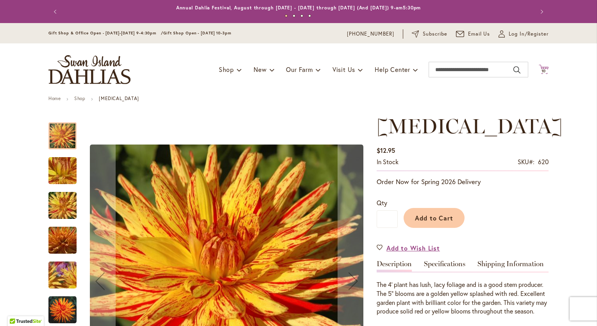
click at [541, 72] on span "10" at bounding box center [543, 70] width 5 height 5
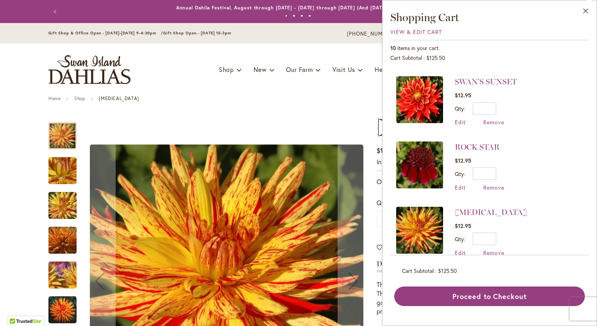
scroll to position [130, 0]
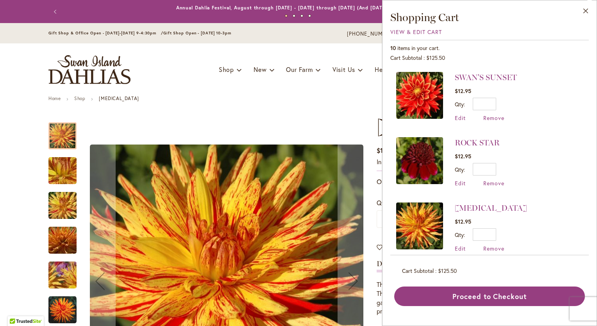
click at [422, 157] on img at bounding box center [419, 160] width 47 height 47
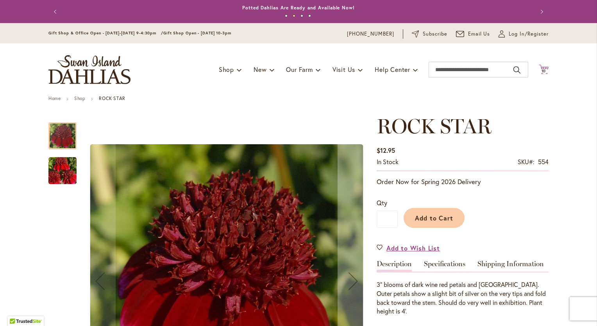
click at [543, 67] on icon "Cart .cls-1 { fill: #231f20; }" at bounding box center [544, 69] width 10 height 10
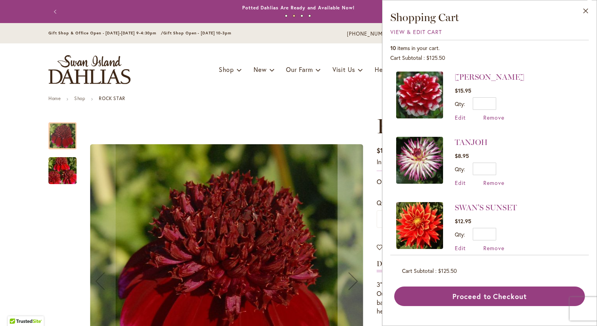
scroll to position [130, 0]
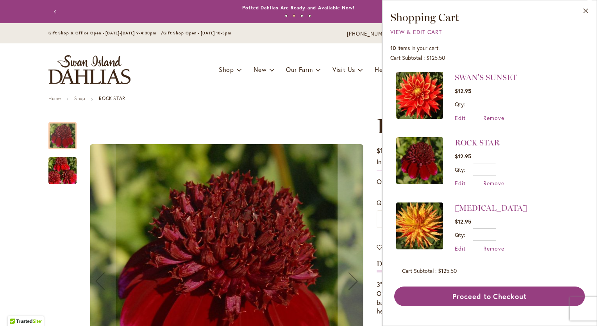
click at [426, 91] on img at bounding box center [419, 95] width 47 height 47
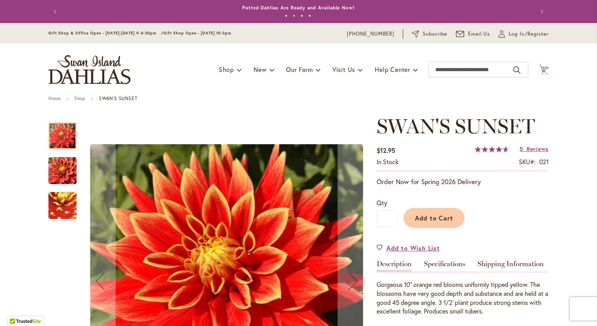
click at [541, 69] on span "10" at bounding box center [543, 70] width 5 height 5
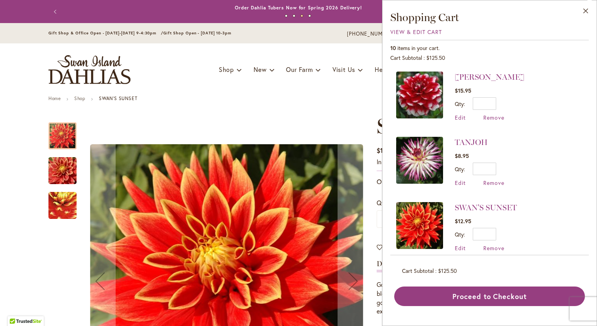
click at [430, 156] on img at bounding box center [419, 160] width 47 height 47
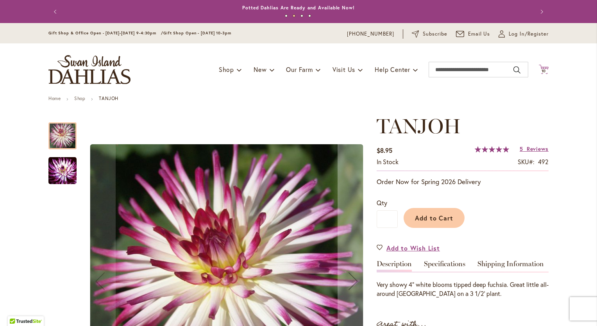
click at [542, 70] on span "10" at bounding box center [543, 70] width 5 height 5
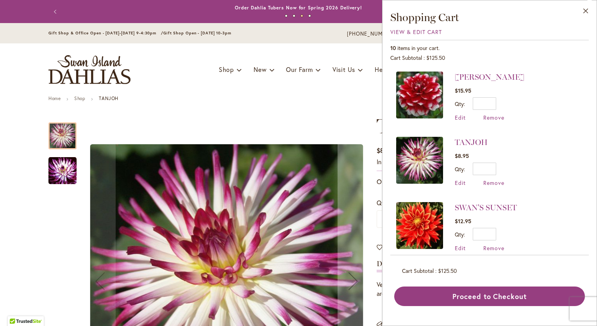
click at [423, 104] on img at bounding box center [419, 94] width 47 height 47
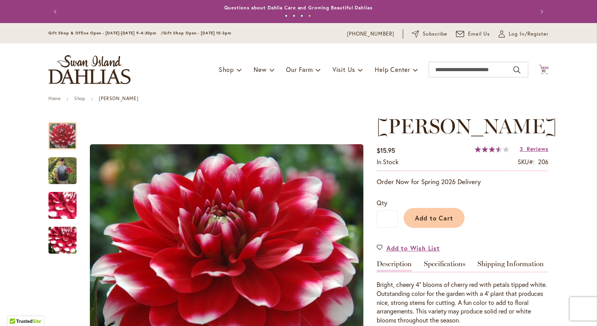
click at [541, 69] on span "10" at bounding box center [543, 70] width 5 height 5
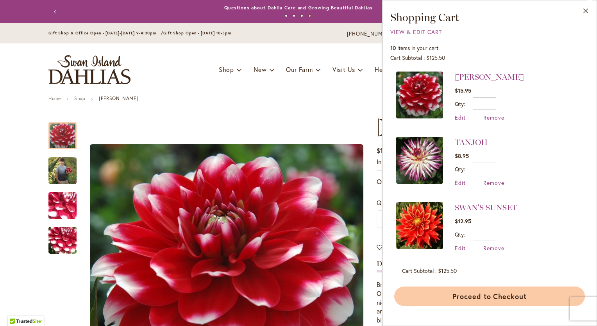
click at [439, 291] on button "Proceed to Checkout" at bounding box center [489, 296] width 191 height 20
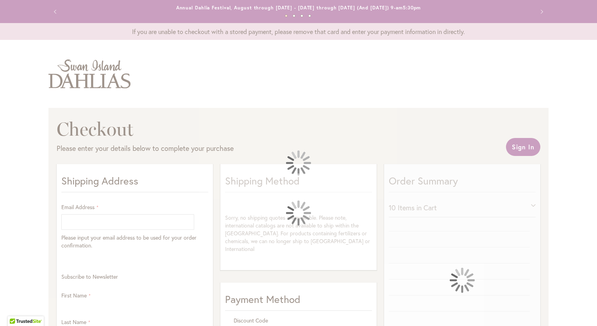
select select "**"
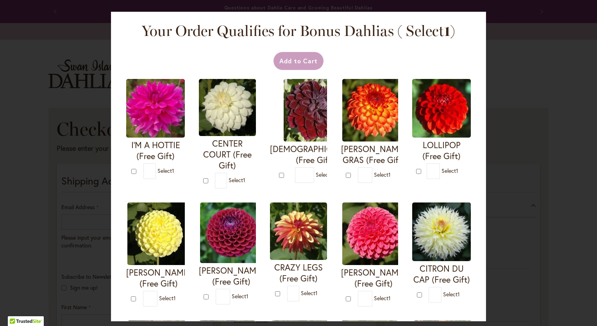
click at [169, 122] on img at bounding box center [155, 108] width 59 height 59
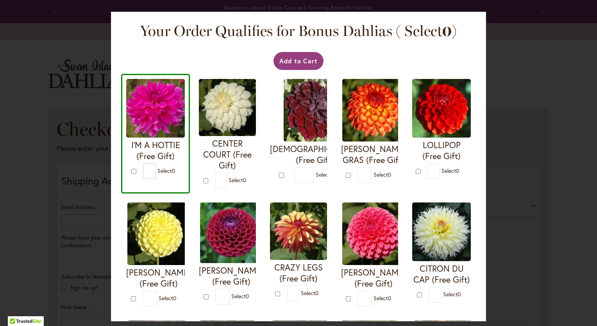
click at [169, 121] on img at bounding box center [155, 108] width 59 height 59
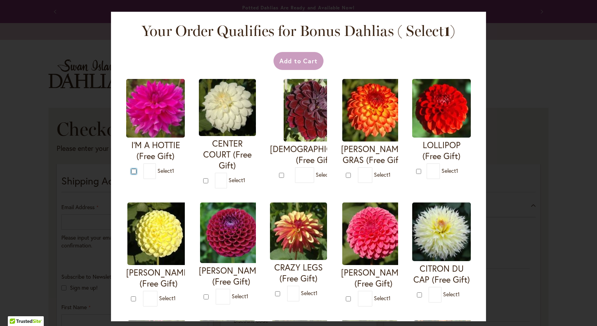
type input "*"
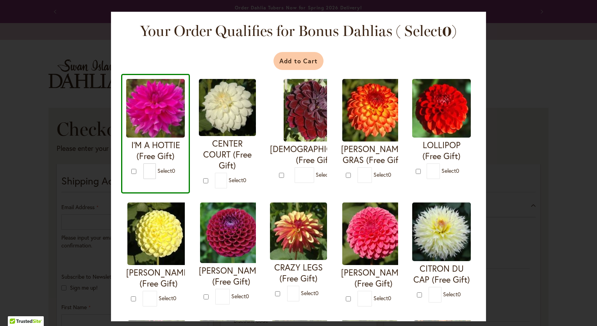
click at [297, 62] on button "Add to Cart" at bounding box center [298, 61] width 50 height 18
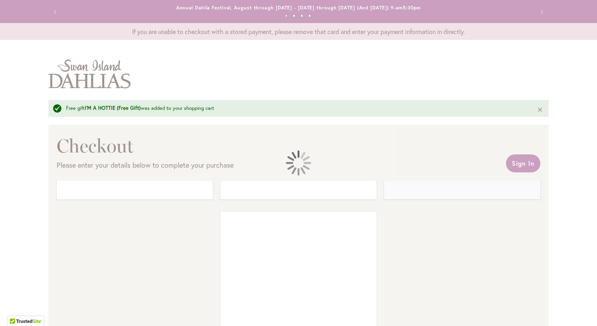
select select "**"
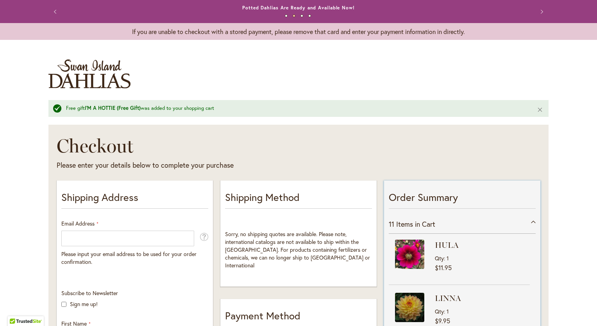
scroll to position [130, 0]
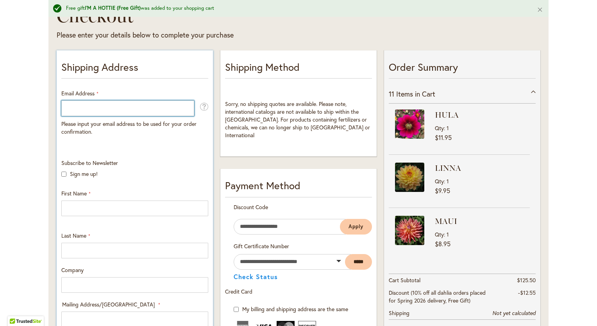
click at [79, 110] on input "Email Address" at bounding box center [127, 108] width 133 height 16
type input "**********"
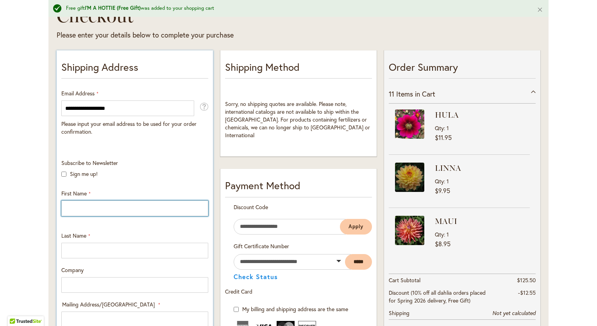
click at [66, 208] on input "First Name" at bounding box center [134, 208] width 147 height 16
type input "*****"
type input "*******"
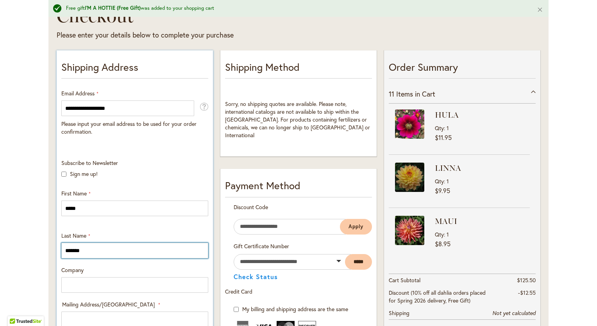
type input "*******"
type input "**********"
type input "*****"
type input "**********"
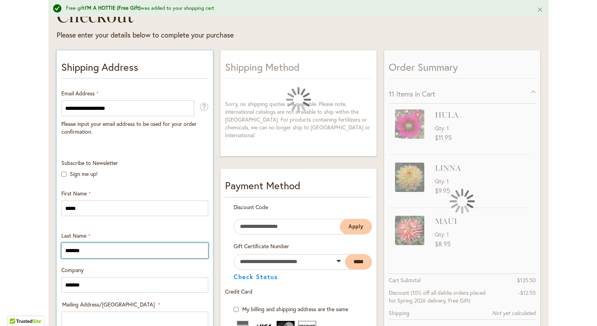
click at [66, 250] on input "*******" at bounding box center [134, 251] width 147 height 16
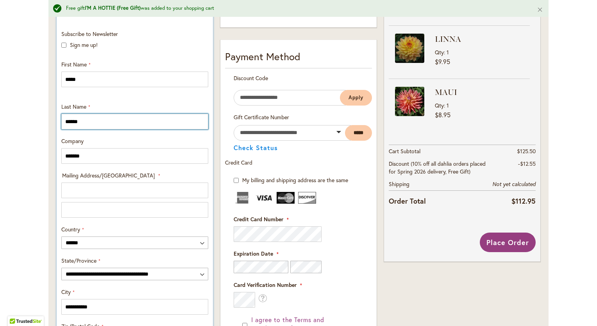
scroll to position [260, 0]
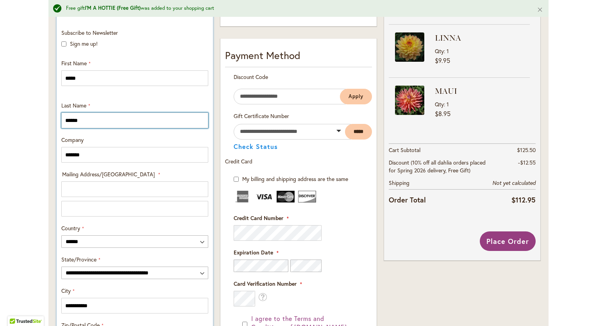
type input "*****"
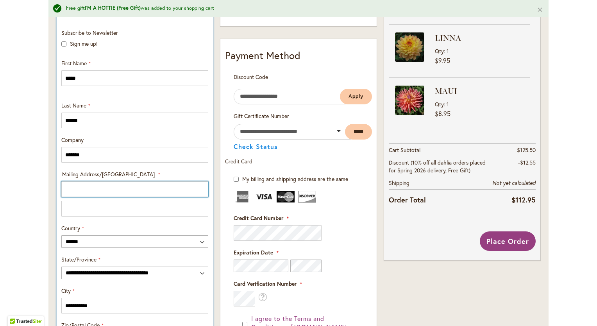
click at [113, 188] on input "Mailing Address/PO BOX: Line 1" at bounding box center [134, 189] width 147 height 16
type input "**********"
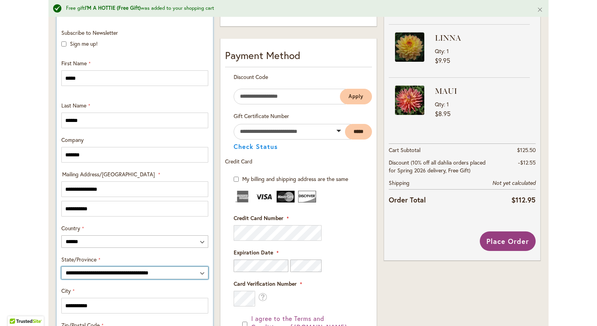
select select "**"
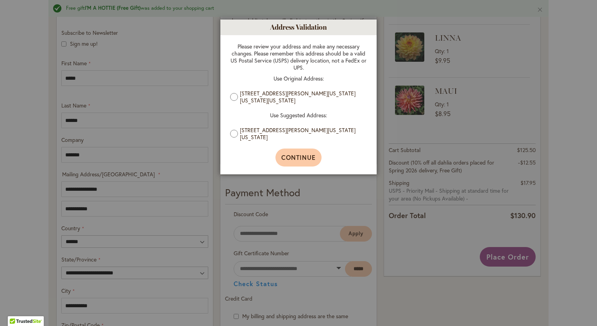
click at [298, 156] on span "Continue" at bounding box center [298, 157] width 35 height 8
type input "**********"
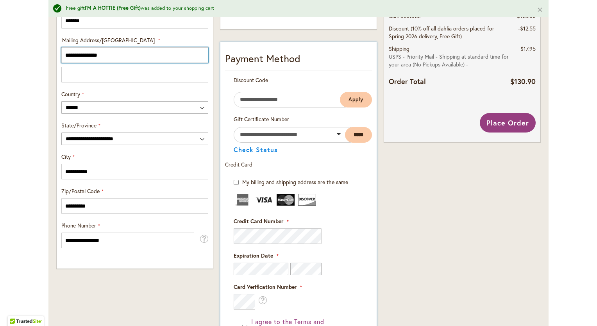
scroll to position [391, 0]
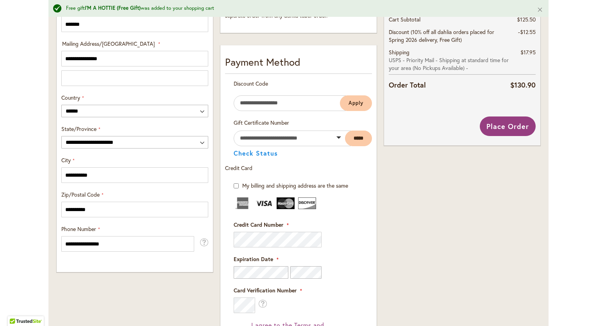
click at [398, 193] on div "Order Summary 11 Items in Cart HULA Qty 1 $11.95 LINNA Qty" at bounding box center [461, 137] width 163 height 701
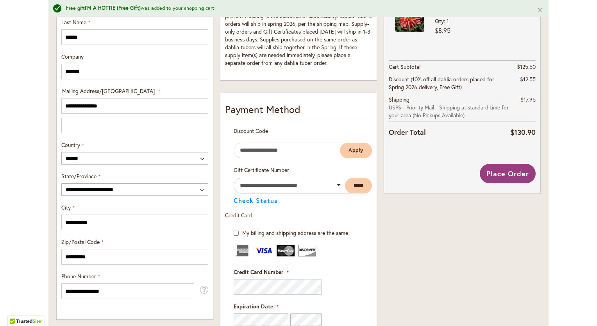
scroll to position [473, 0]
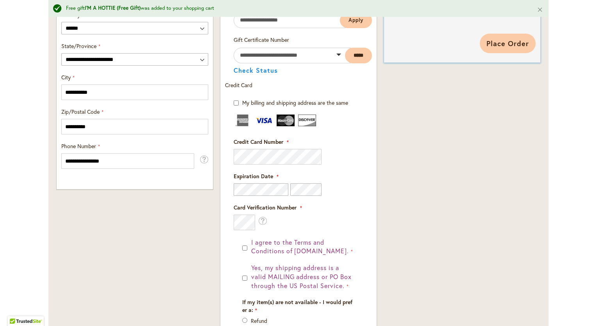
click at [498, 39] on span "Place Order" at bounding box center [507, 43] width 43 height 9
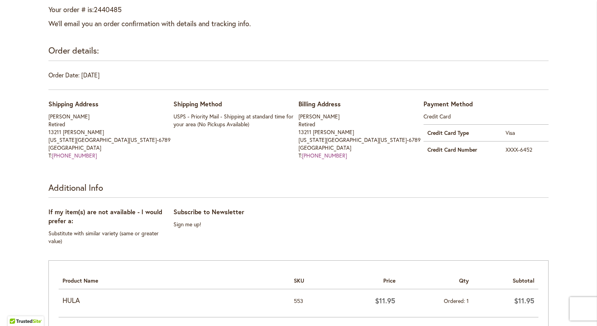
scroll to position [260, 0]
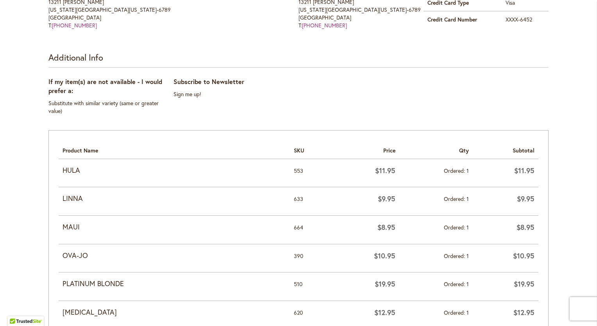
click at [73, 169] on strong "HULA" at bounding box center [173, 170] width 223 height 10
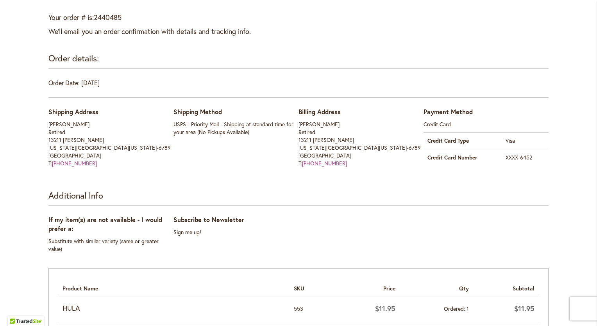
scroll to position [0, 0]
